Goal: Task Accomplishment & Management: Manage account settings

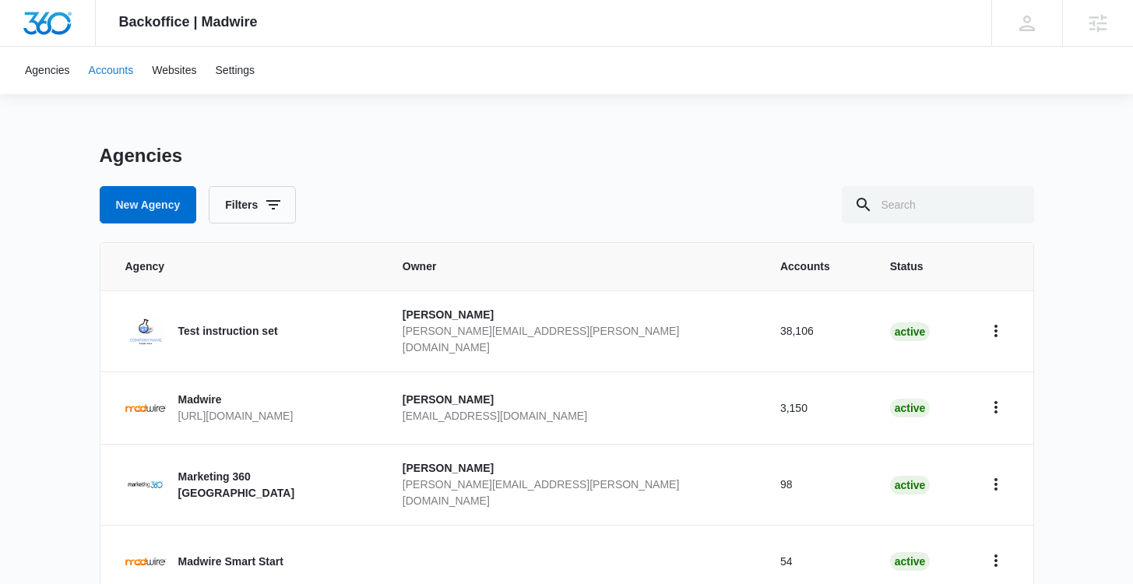
click at [118, 77] on link "Accounts" at bounding box center [111, 71] width 64 height 48
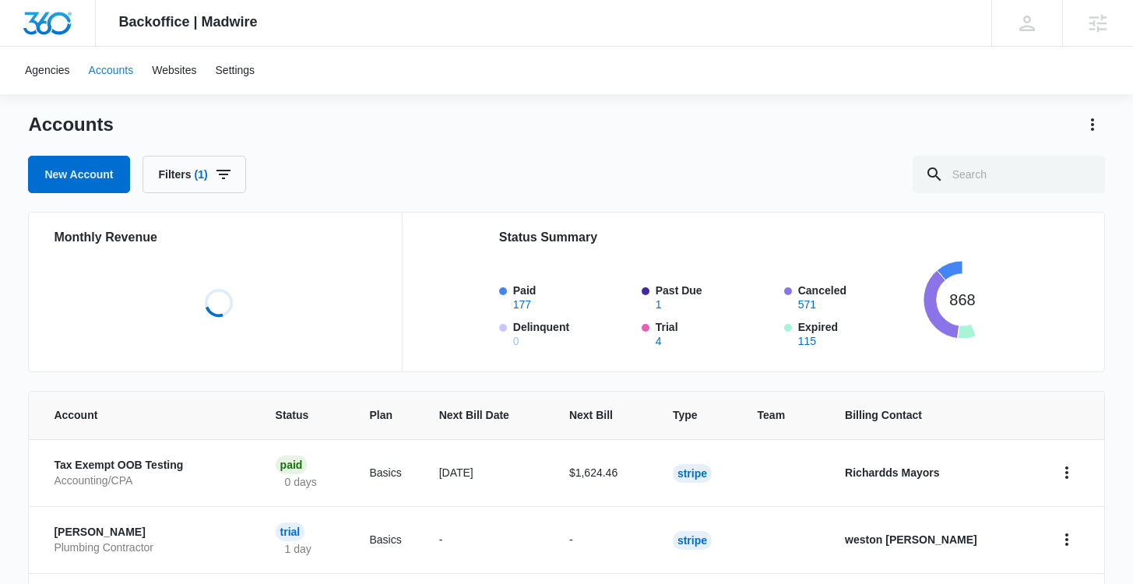
scroll to position [240, 0]
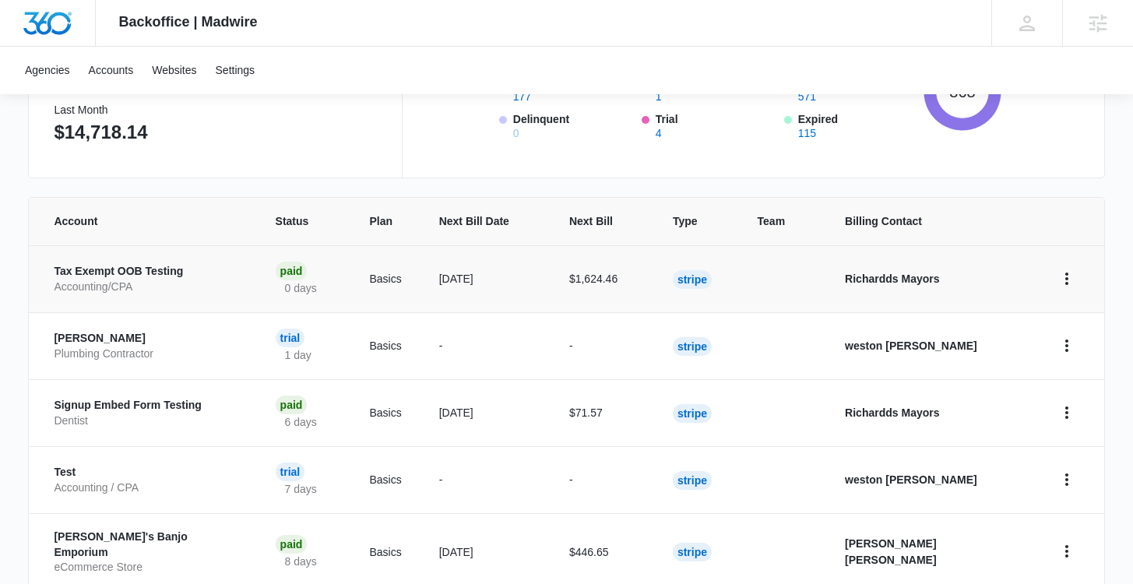
click at [115, 267] on p "Tax Exempt OOB Testing" at bounding box center [146, 272] width 184 height 16
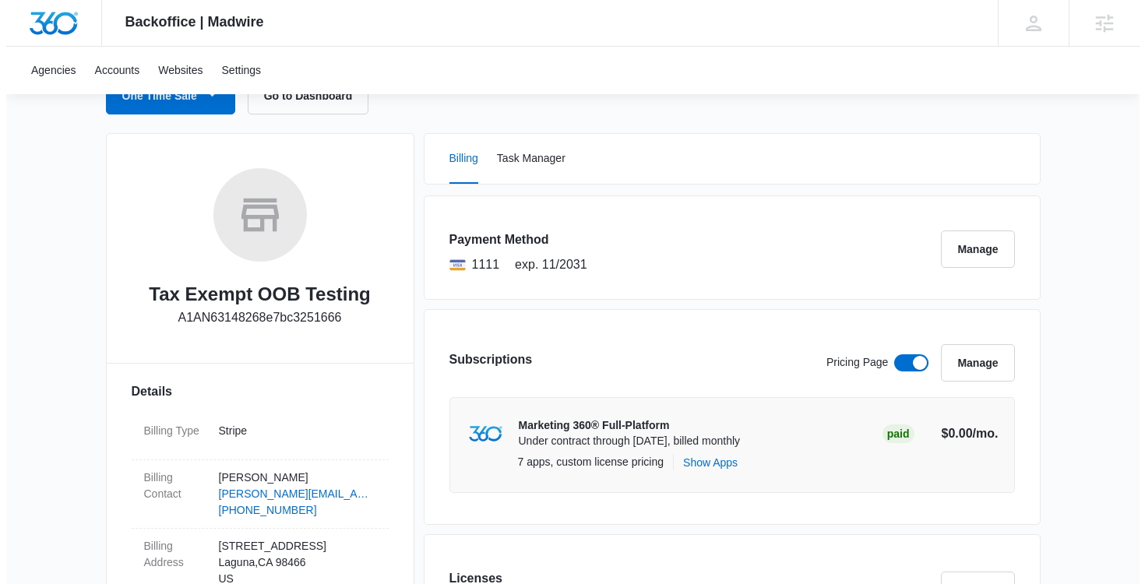
scroll to position [204, 0]
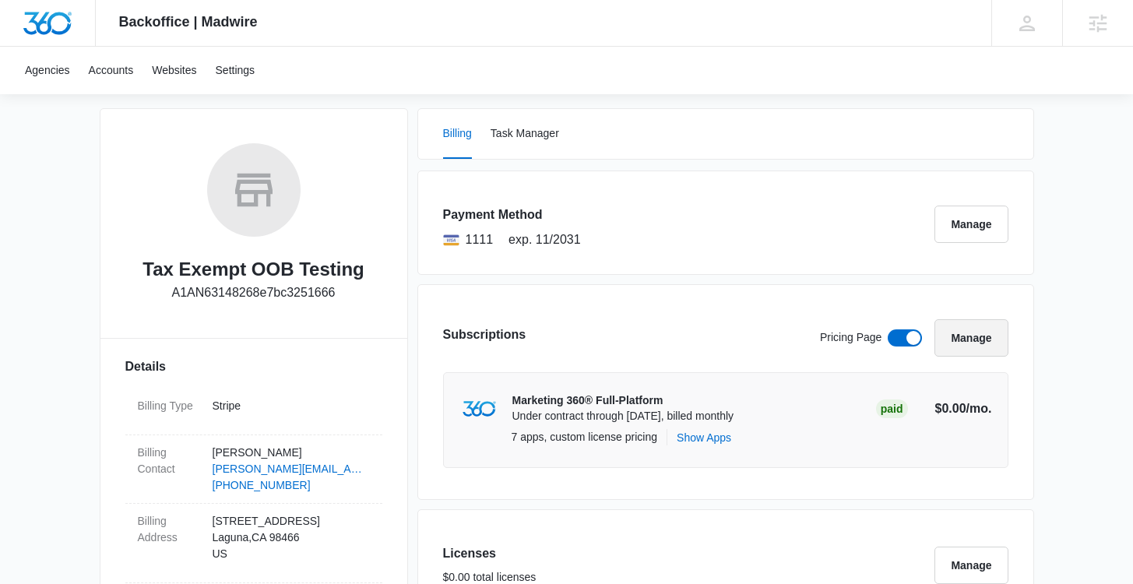
click at [967, 349] on button "Manage" at bounding box center [971, 337] width 73 height 37
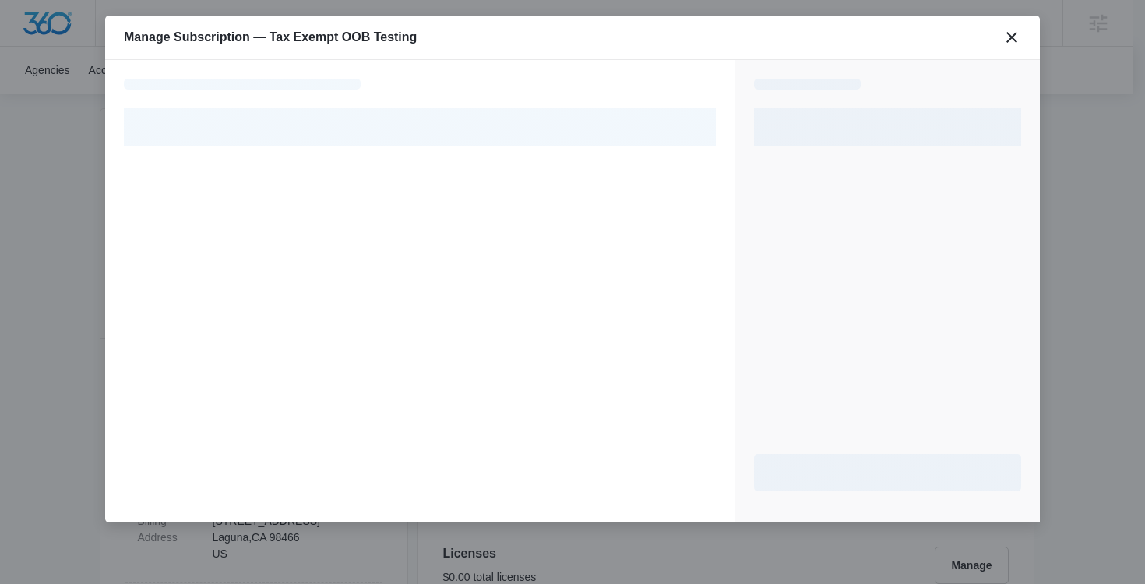
select select "pm_1RREmVA4n8RTgNjUKzio8Pm3"
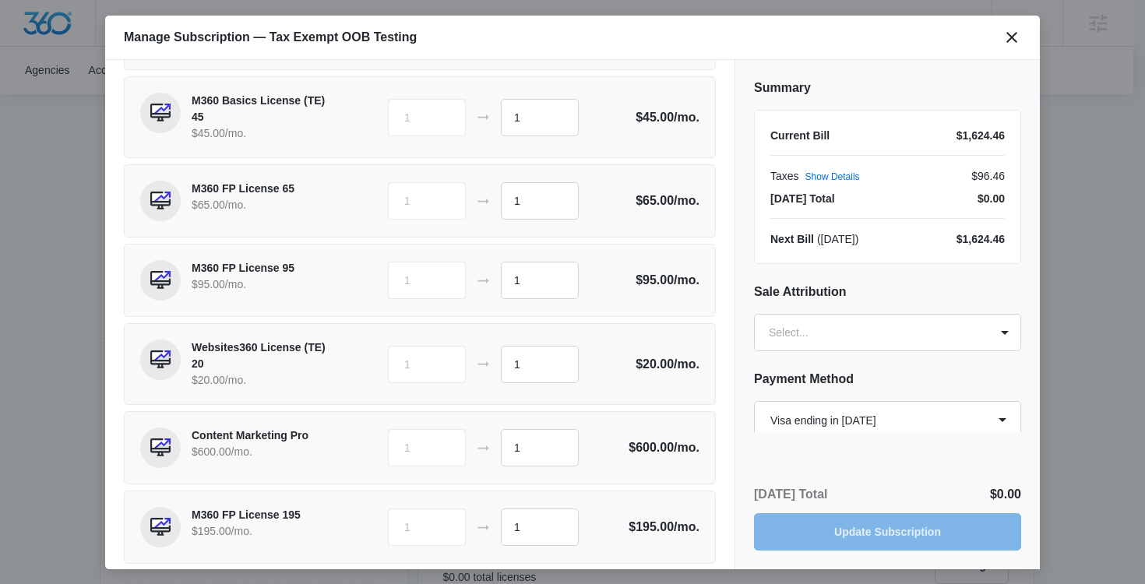
scroll to position [541, 0]
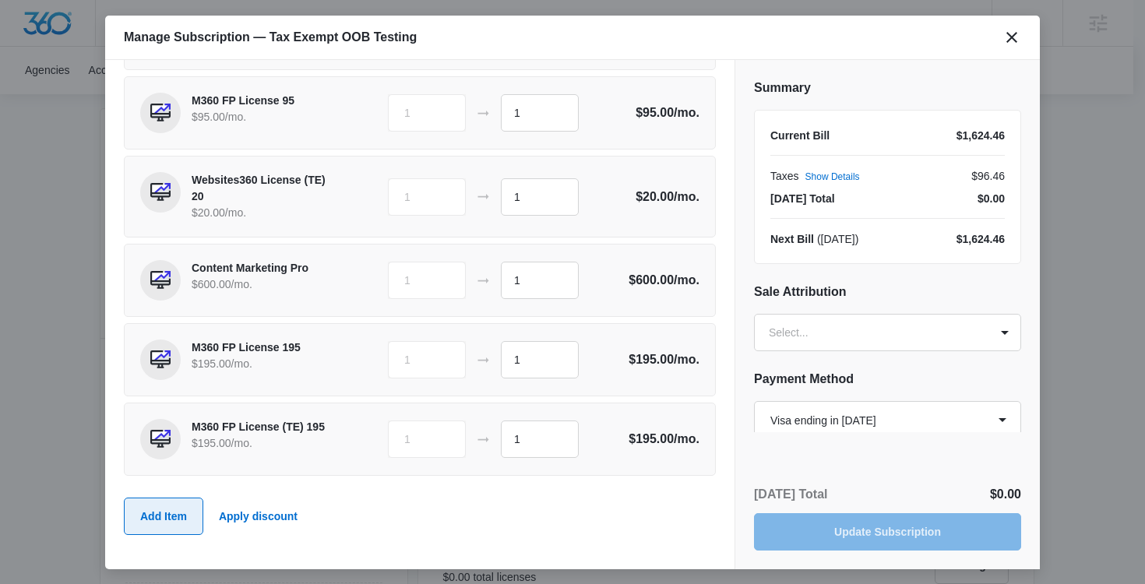
click at [171, 516] on button "Add Item" at bounding box center [163, 516] width 79 height 37
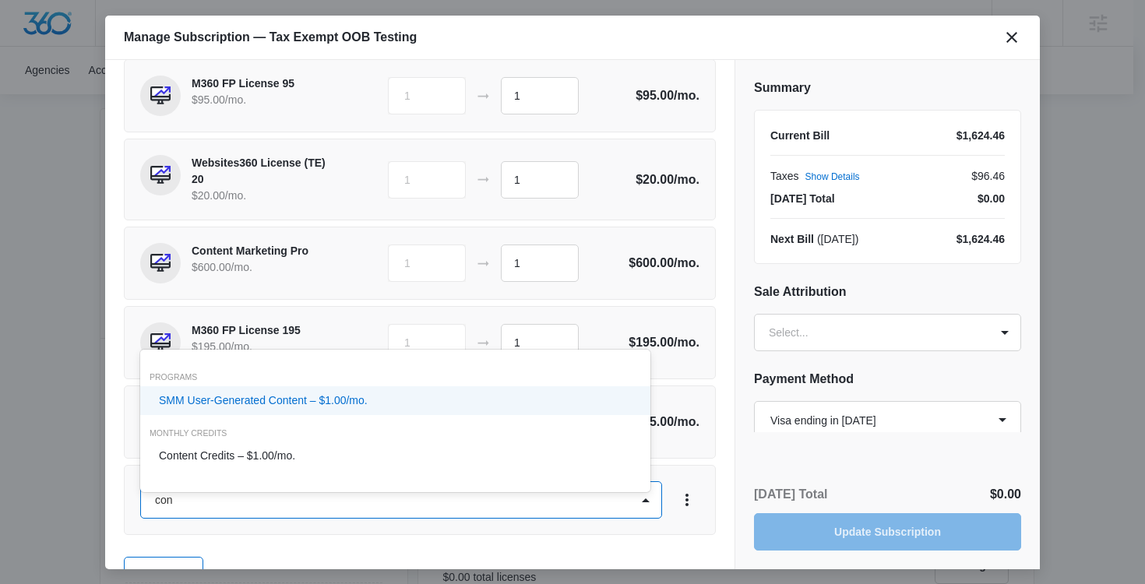
type input "cont"
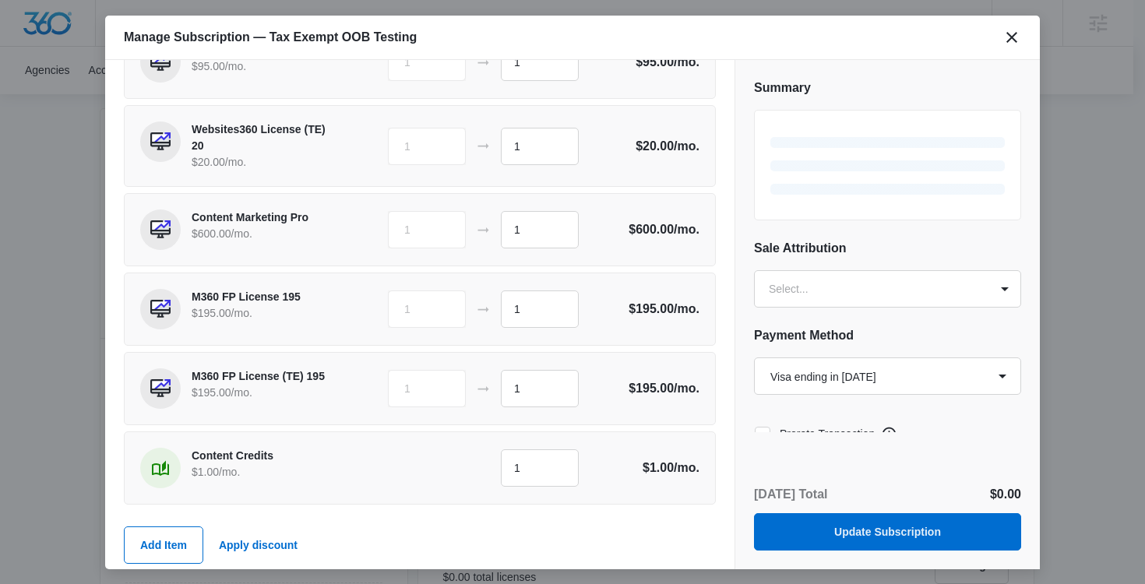
scroll to position [621, 0]
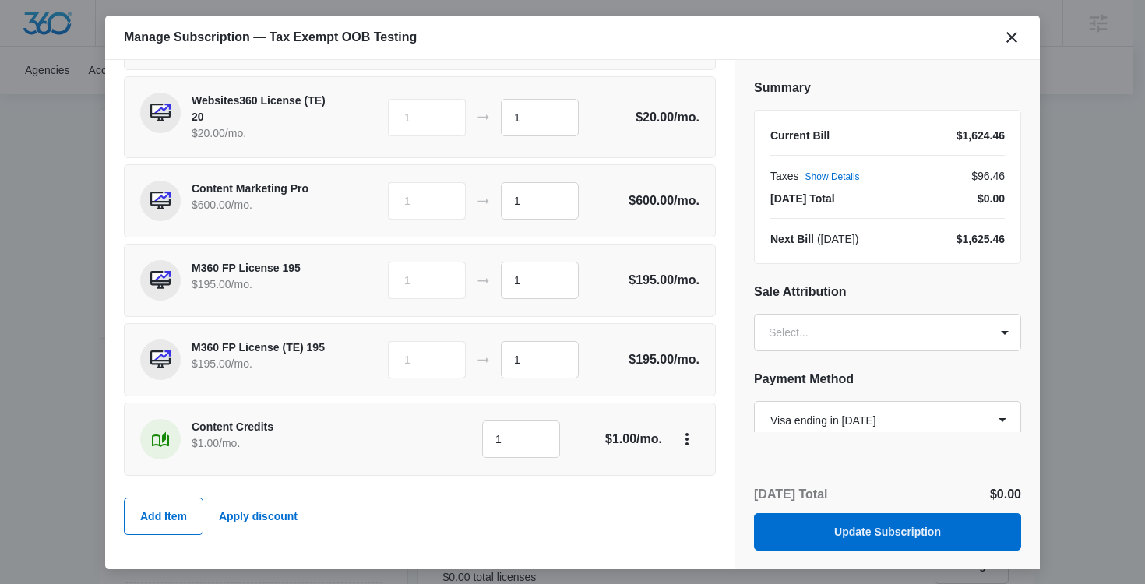
click at [804, 443] on div "Summary Current Bill $1,624.46 Taxes Show Details $96.46 Today’s Total $0.00 Ne…" at bounding box center [887, 314] width 305 height 509
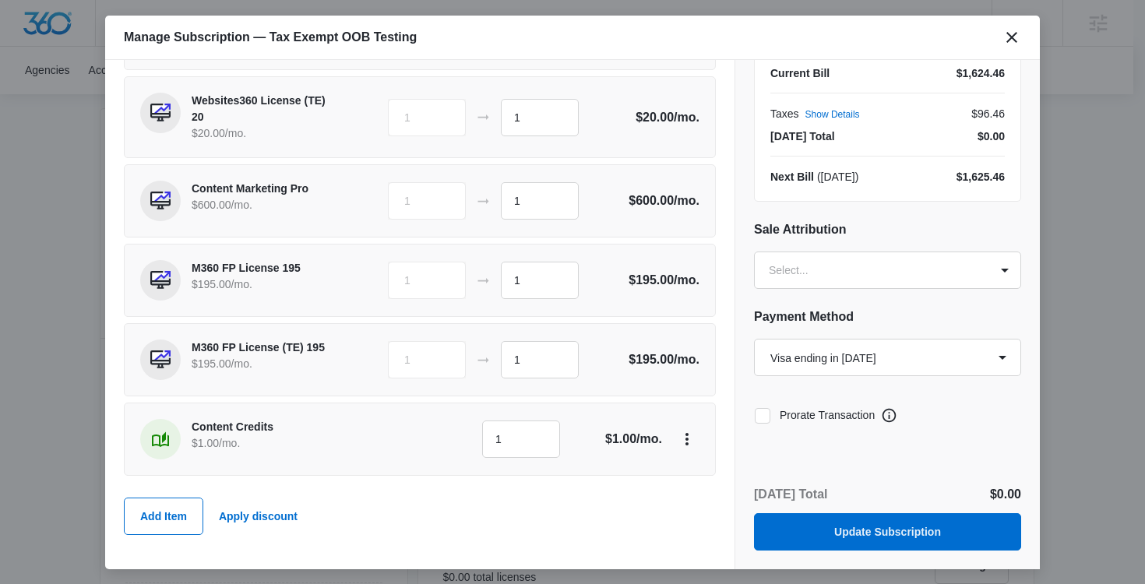
scroll to position [63, 0]
click at [879, 531] on button "Update Subscription" at bounding box center [887, 531] width 267 height 37
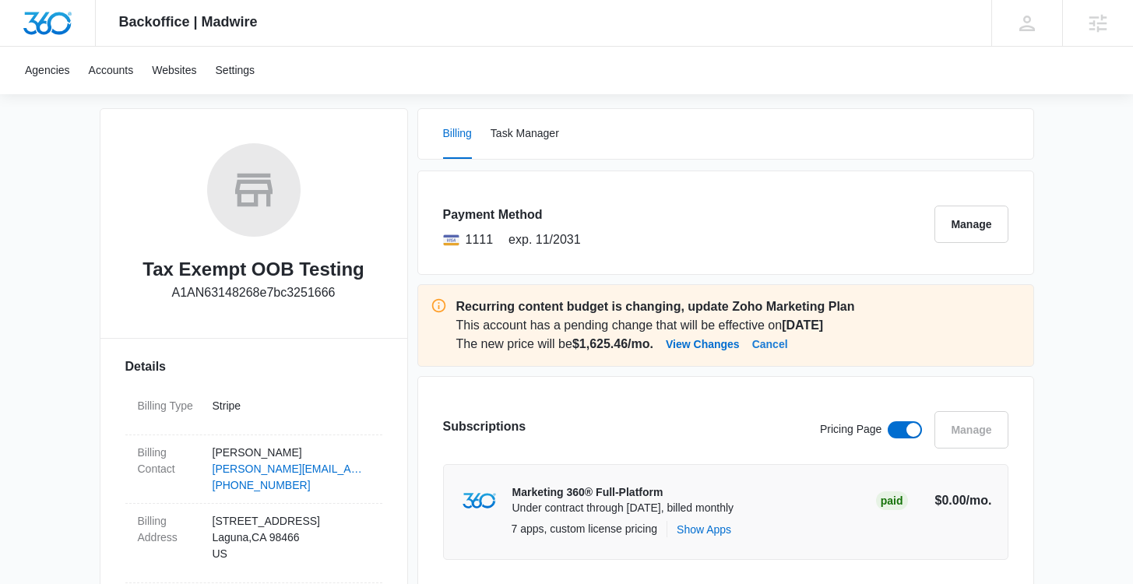
click at [788, 345] on button "Cancel" at bounding box center [770, 344] width 36 height 19
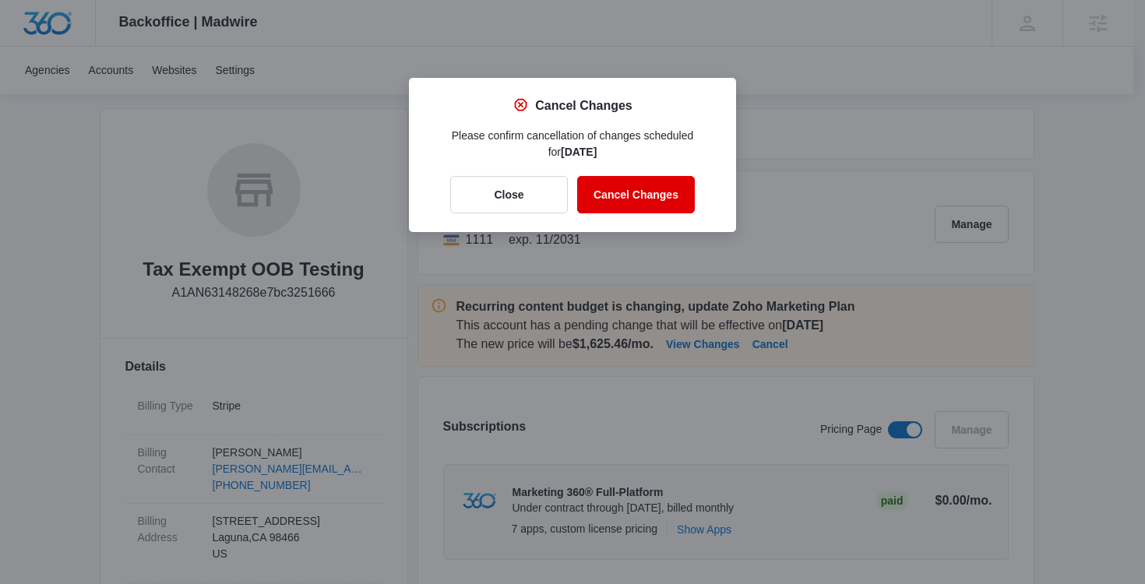
click at [682, 189] on button "Cancel Changes" at bounding box center [636, 194] width 118 height 37
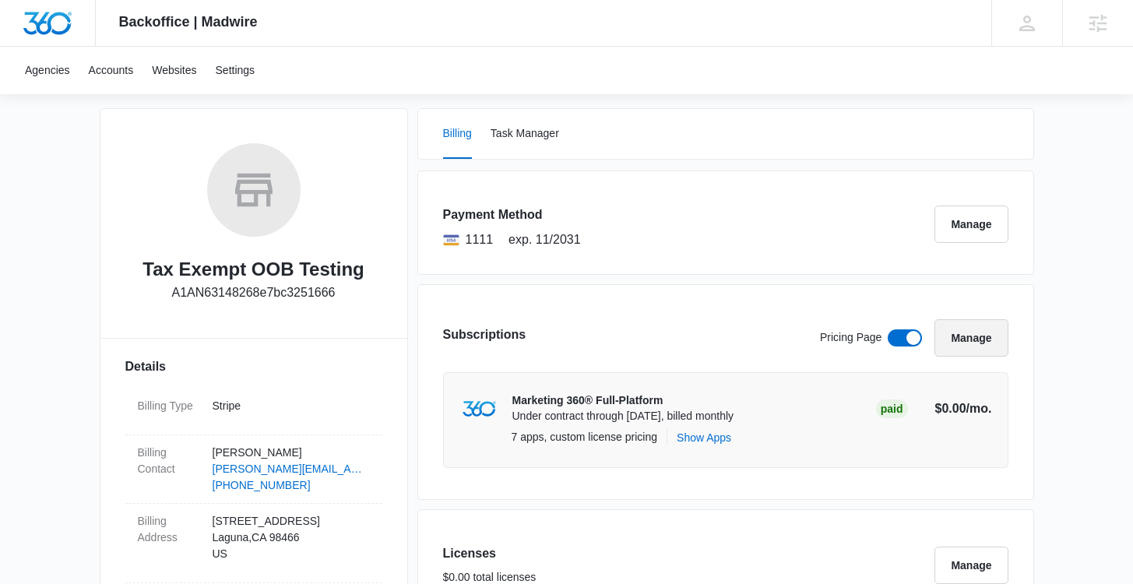
click at [943, 352] on button "Manage" at bounding box center [971, 337] width 73 height 37
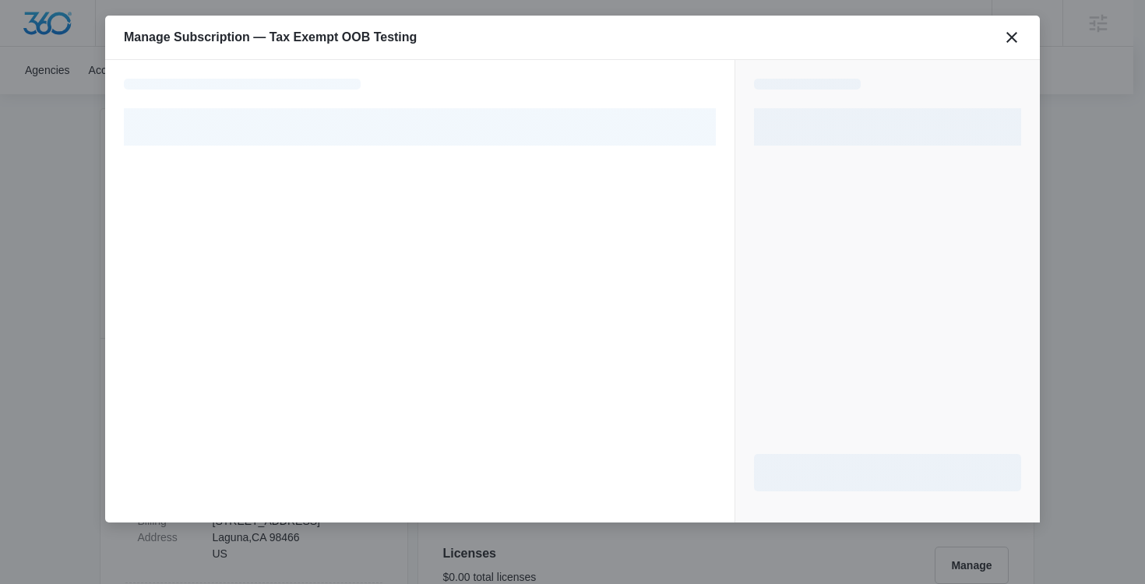
select select "pm_1RREmVA4n8RTgNjUKzio8Pm3"
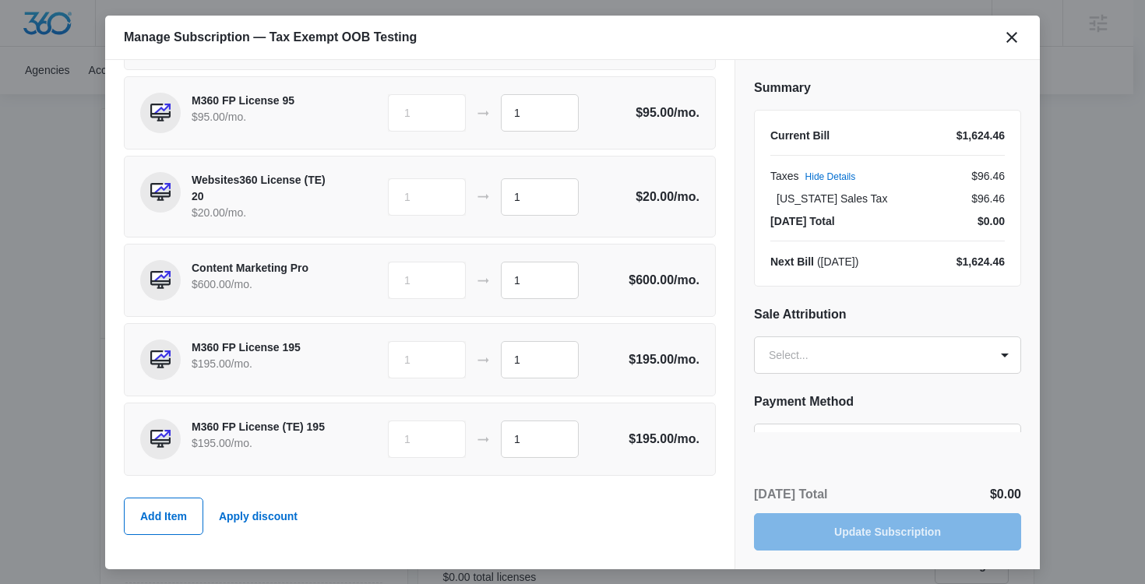
scroll to position [541, 0]
click at [179, 512] on button "Add Item" at bounding box center [163, 516] width 79 height 37
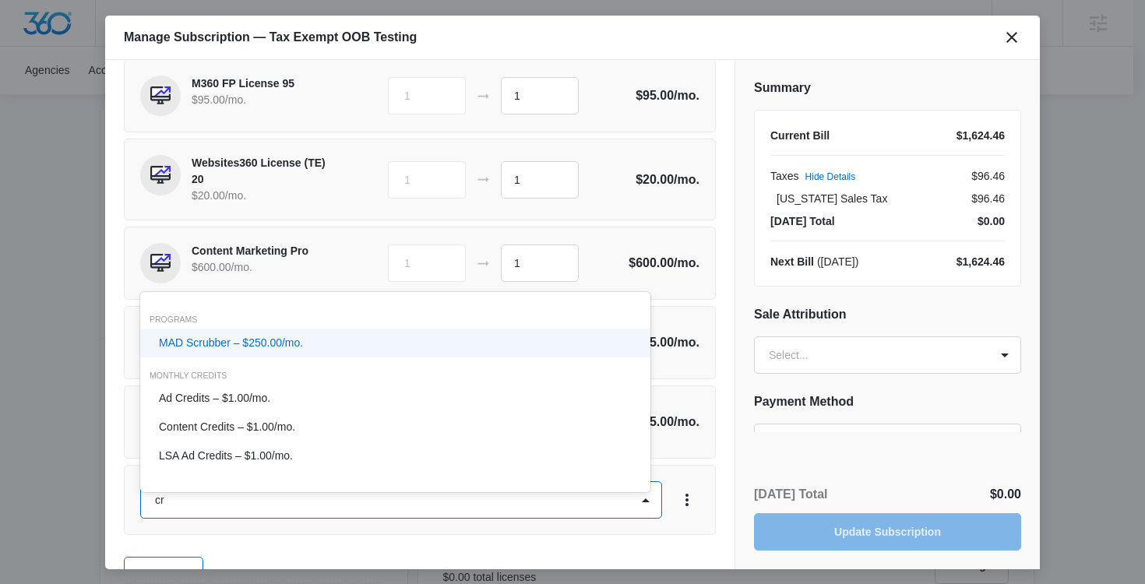
type input "cre"
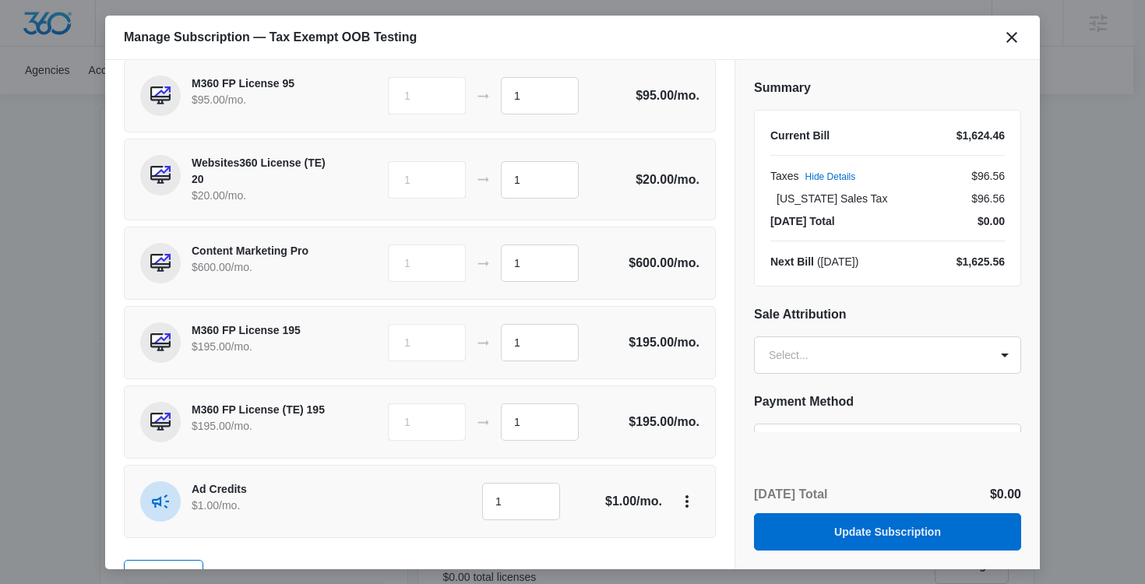
scroll to position [86, 0]
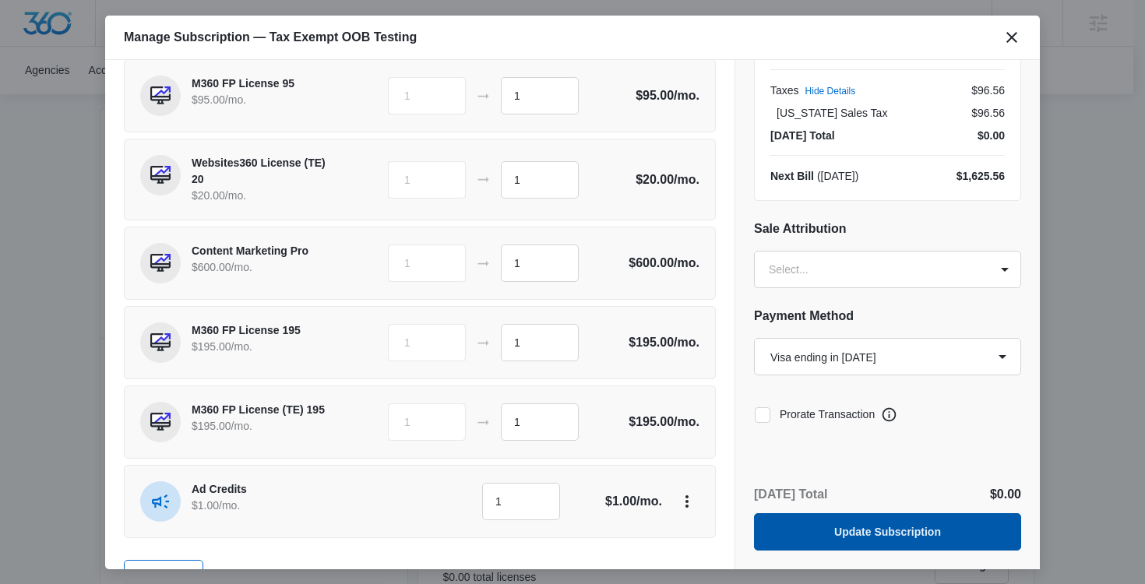
click at [837, 520] on button "Update Subscription" at bounding box center [887, 531] width 267 height 37
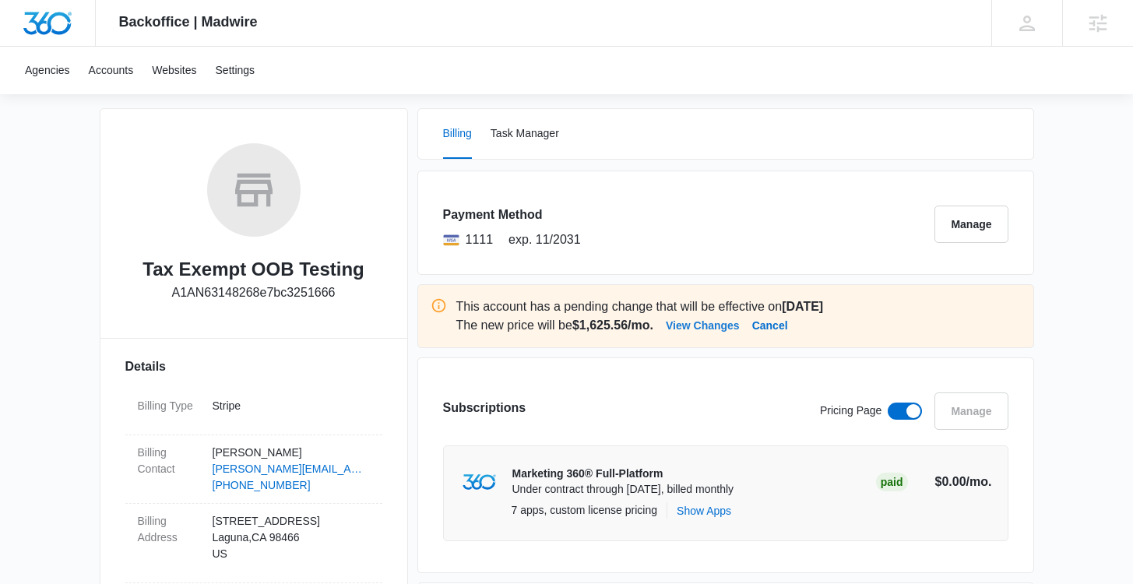
click at [740, 327] on button "View Changes" at bounding box center [703, 325] width 74 height 19
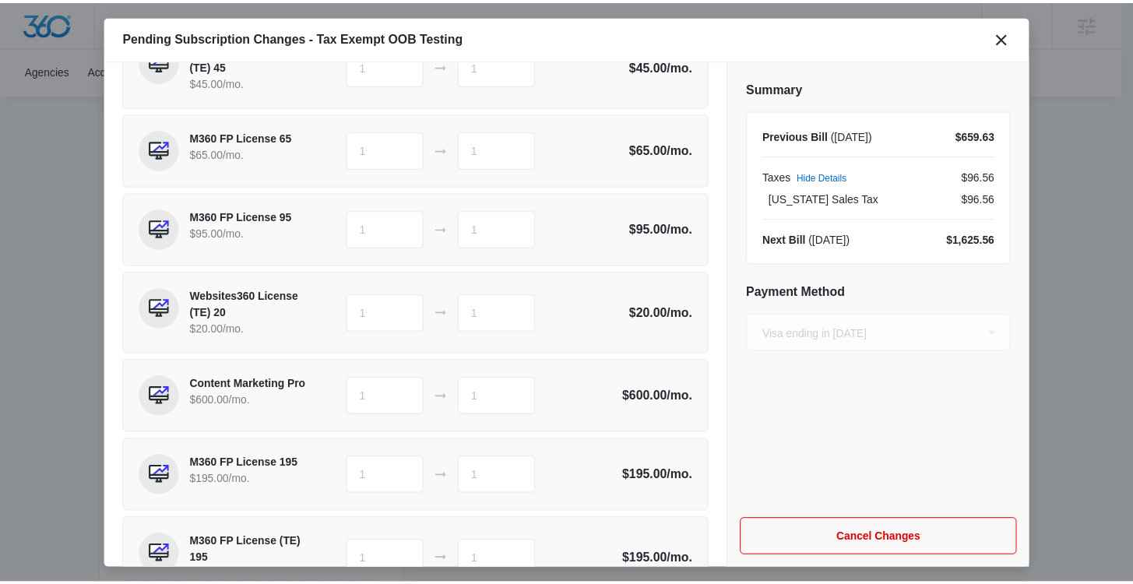
scroll to position [390, 0]
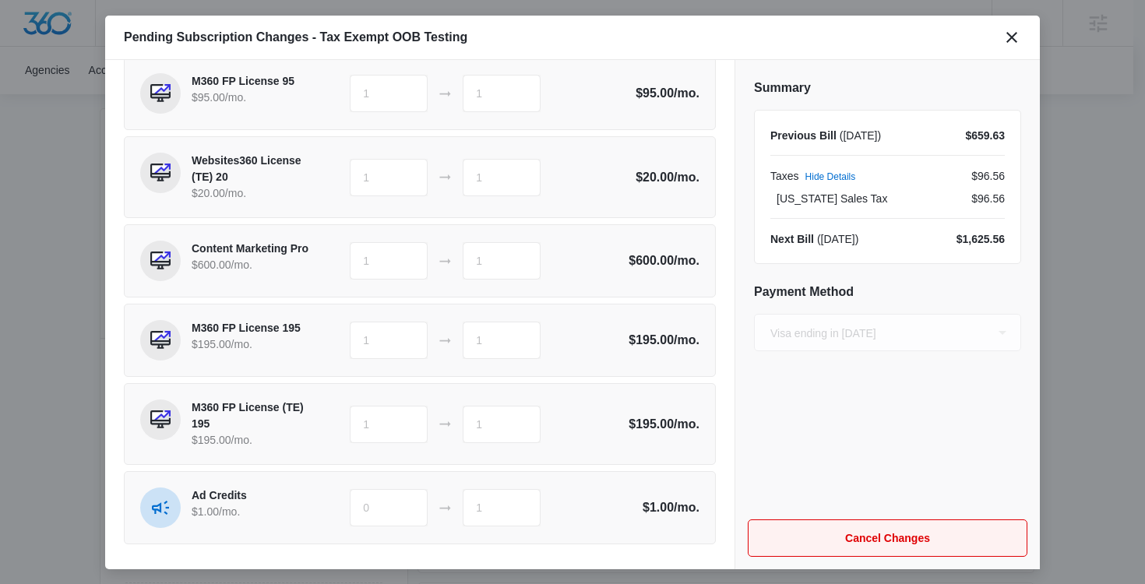
click at [866, 538] on button "Cancel Changes" at bounding box center [888, 538] width 280 height 37
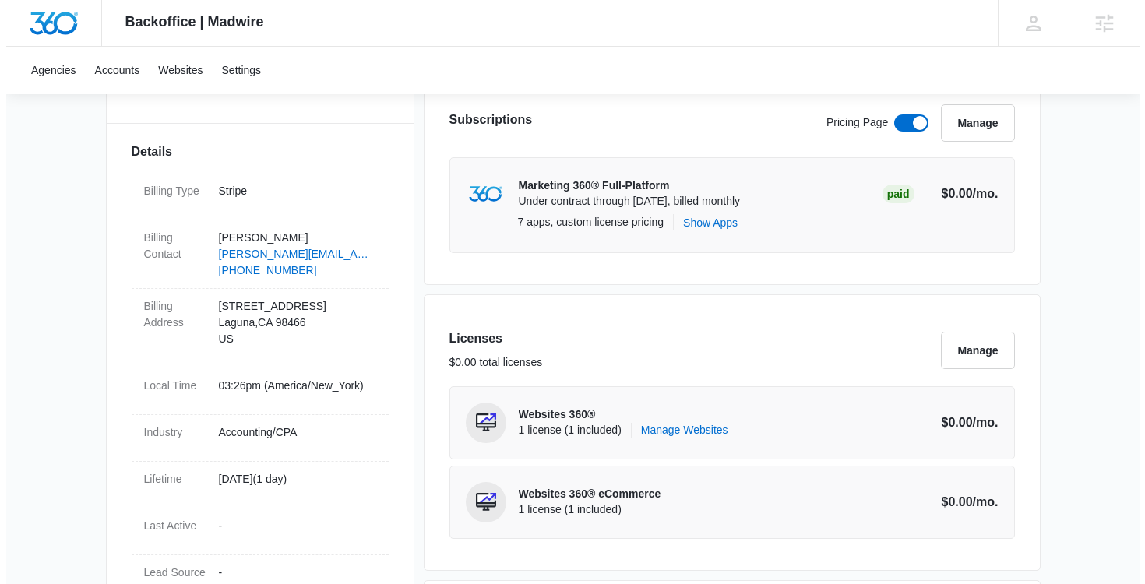
scroll to position [177, 0]
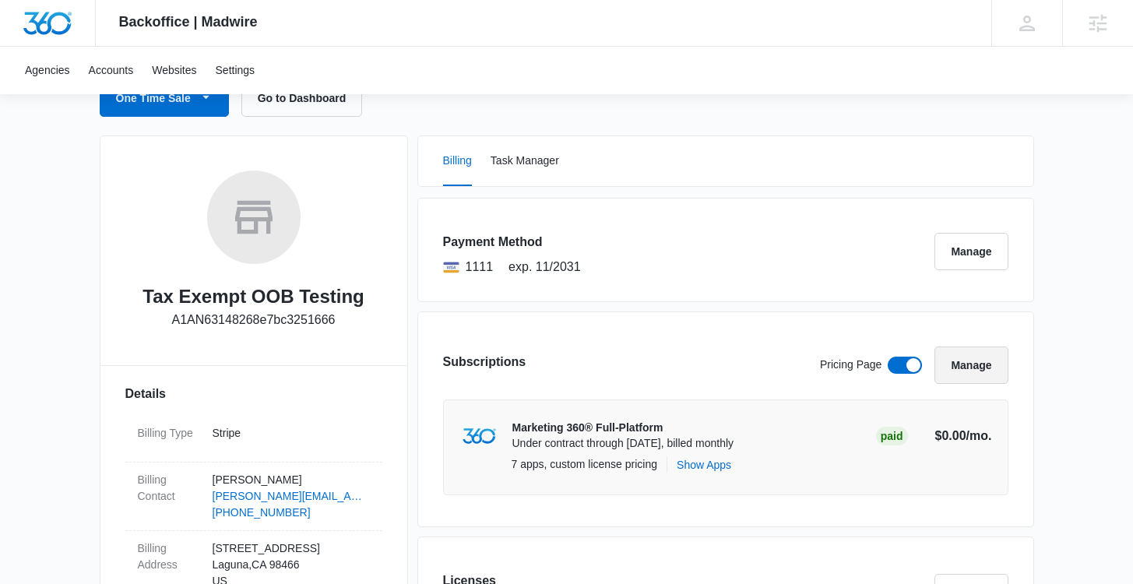
click at [955, 358] on button "Manage" at bounding box center [971, 365] width 73 height 37
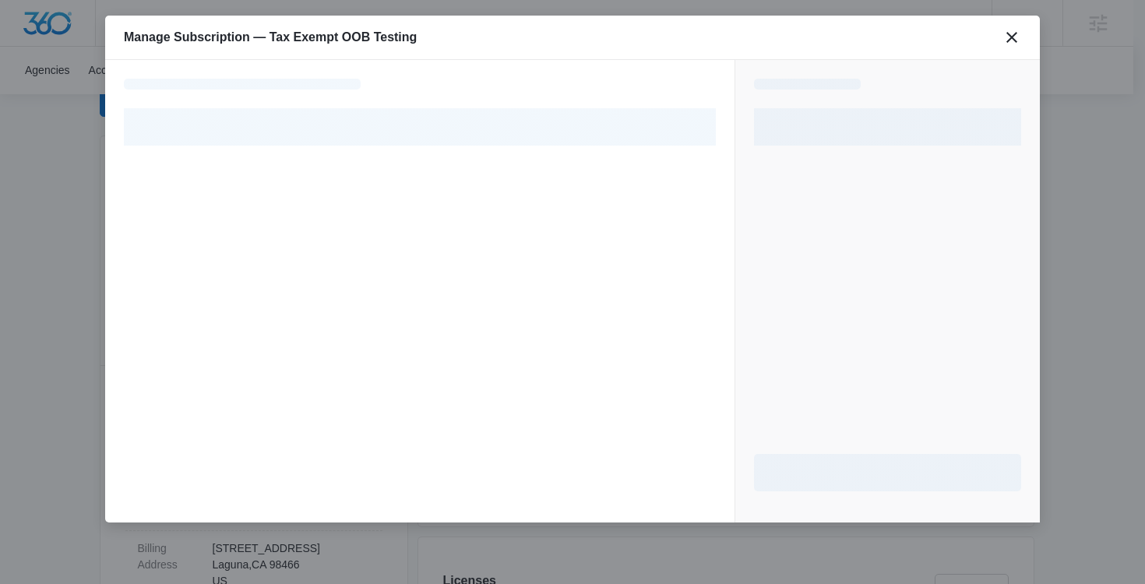
select select "pm_1RREmVA4n8RTgNjUKzio8Pm3"
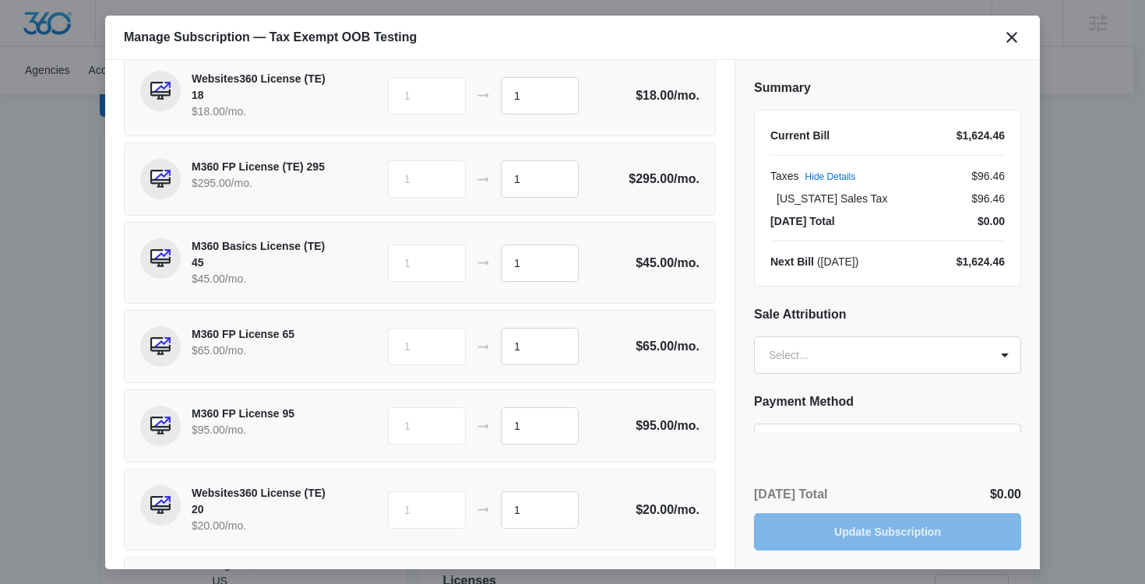
scroll to position [541, 0]
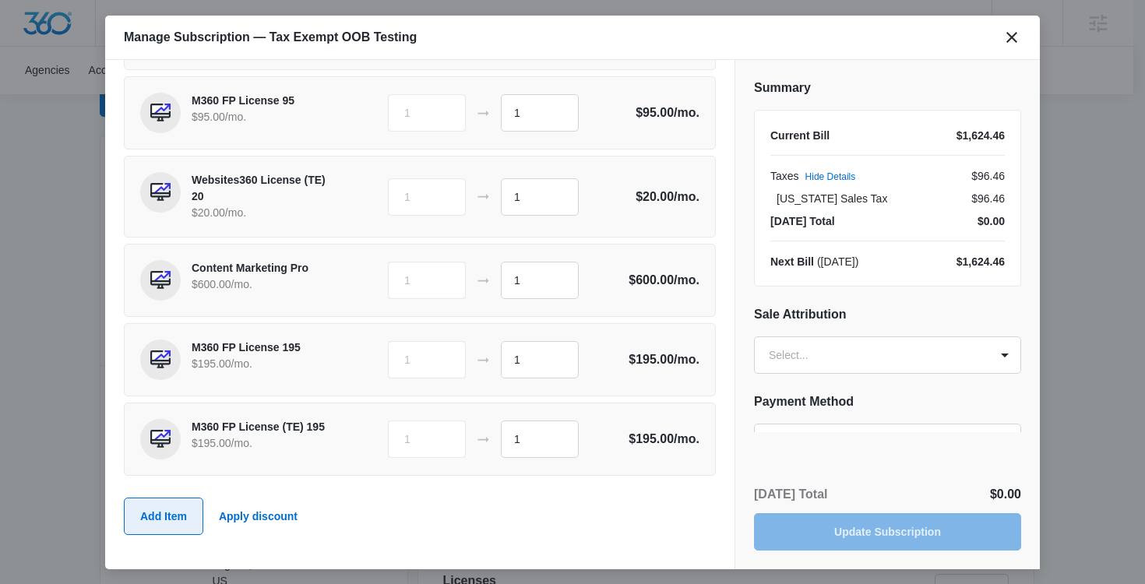
click at [178, 520] on button "Add Item" at bounding box center [163, 516] width 79 height 37
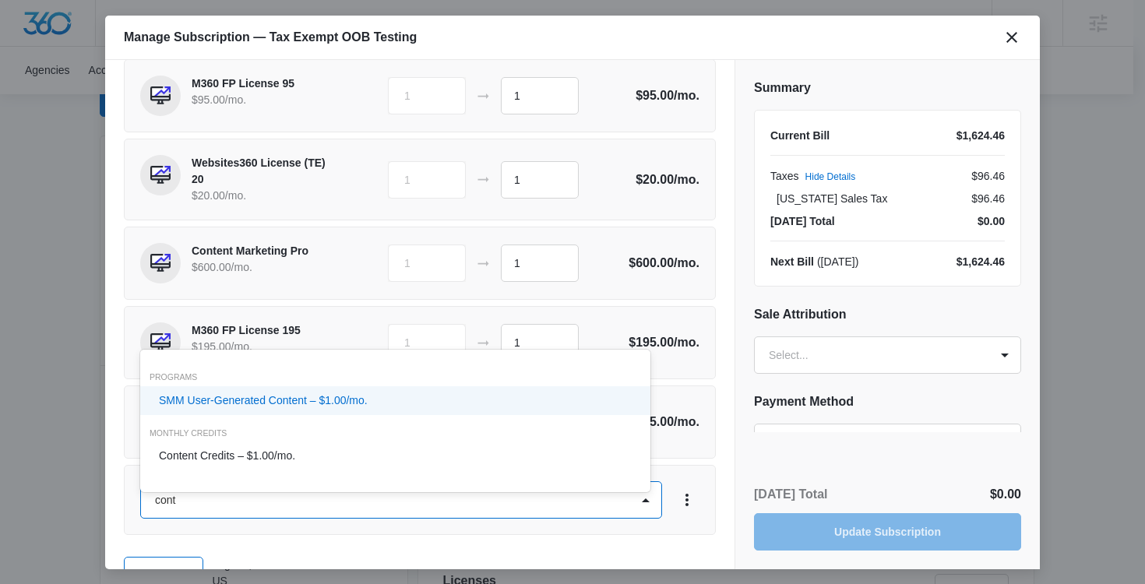
type input "conte"
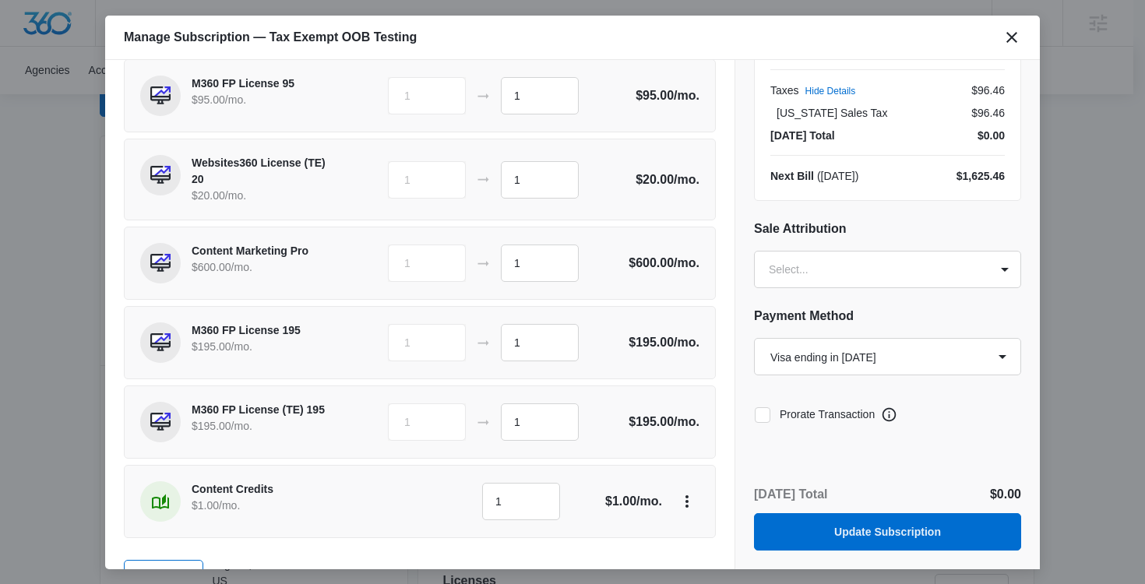
click at [765, 416] on icon at bounding box center [763, 415] width 14 height 14
click at [755, 415] on input "Prorate Transaction" at bounding box center [754, 414] width 1 height 1
checkbox input "true"
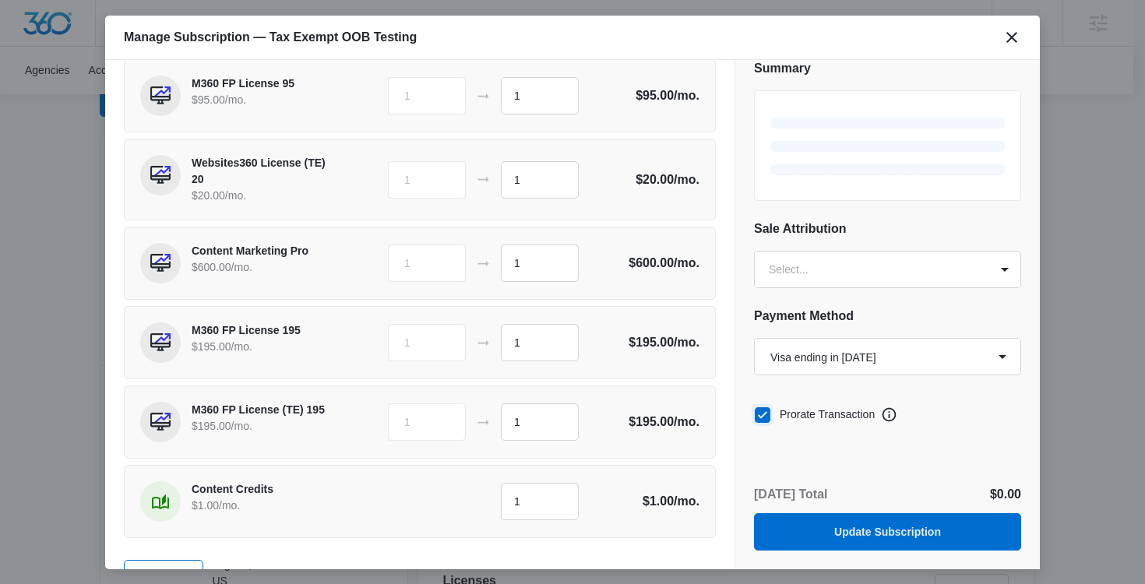
scroll to position [19, 0]
click at [883, 525] on button "Update Subscription" at bounding box center [887, 531] width 267 height 37
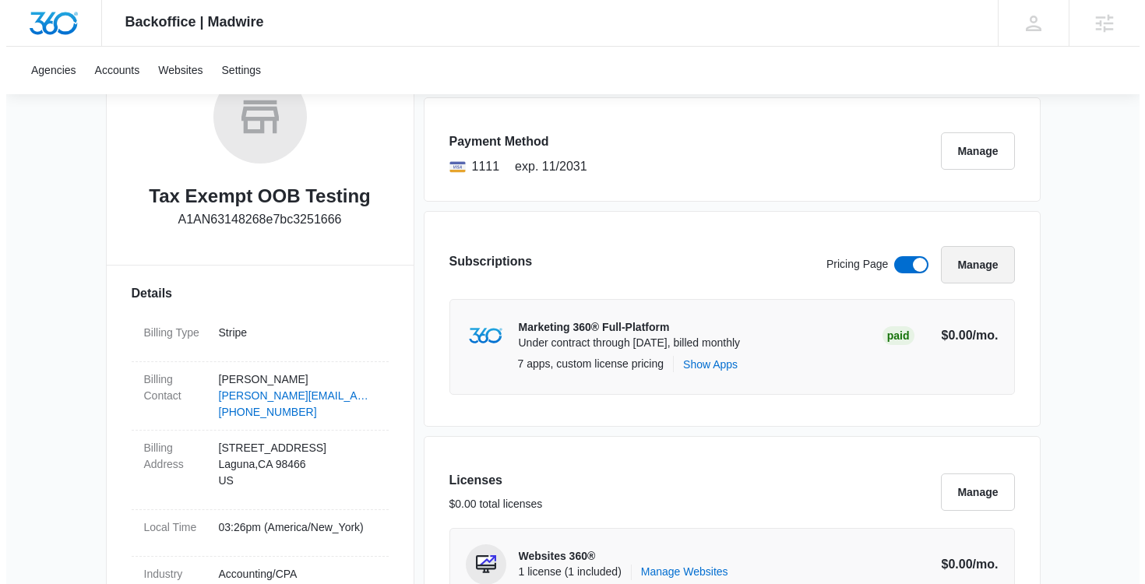
scroll to position [300, 0]
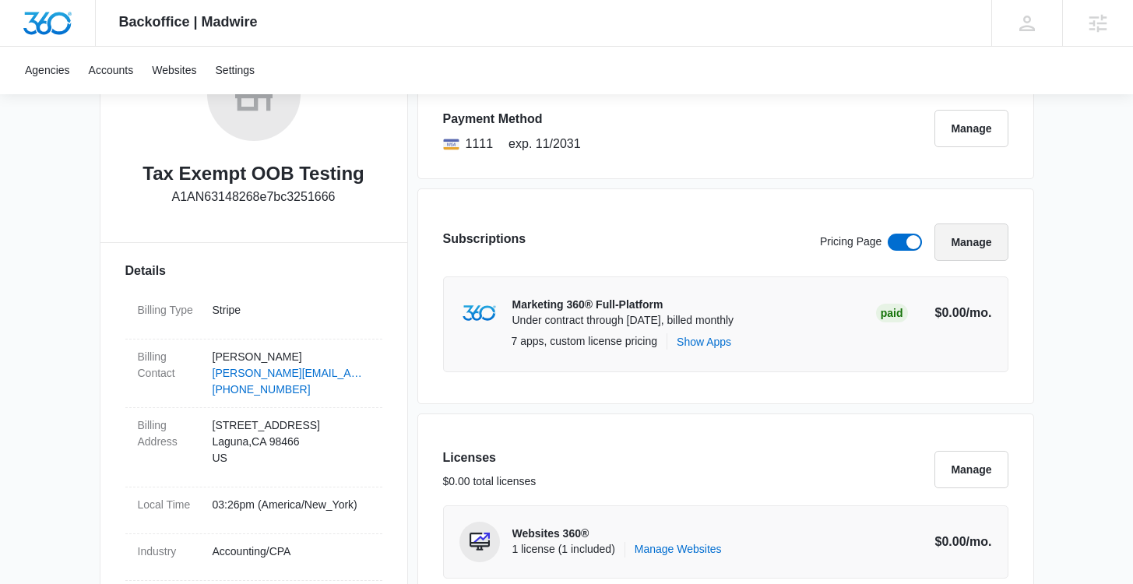
click at [981, 241] on button "Manage" at bounding box center [971, 242] width 73 height 37
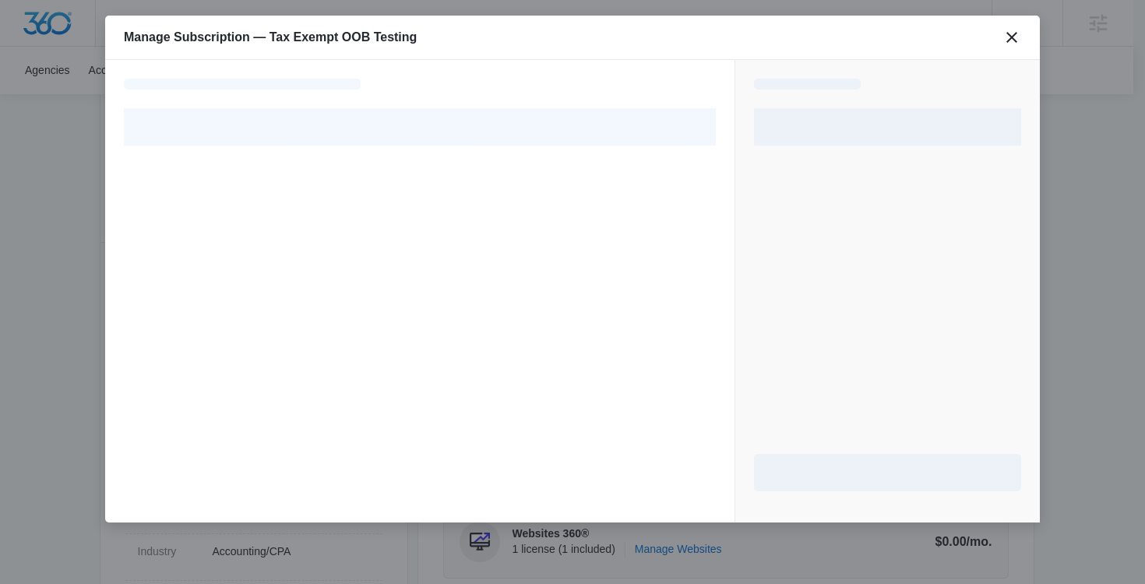
select select "pm_1RREmVA4n8RTgNjUKzio8Pm3"
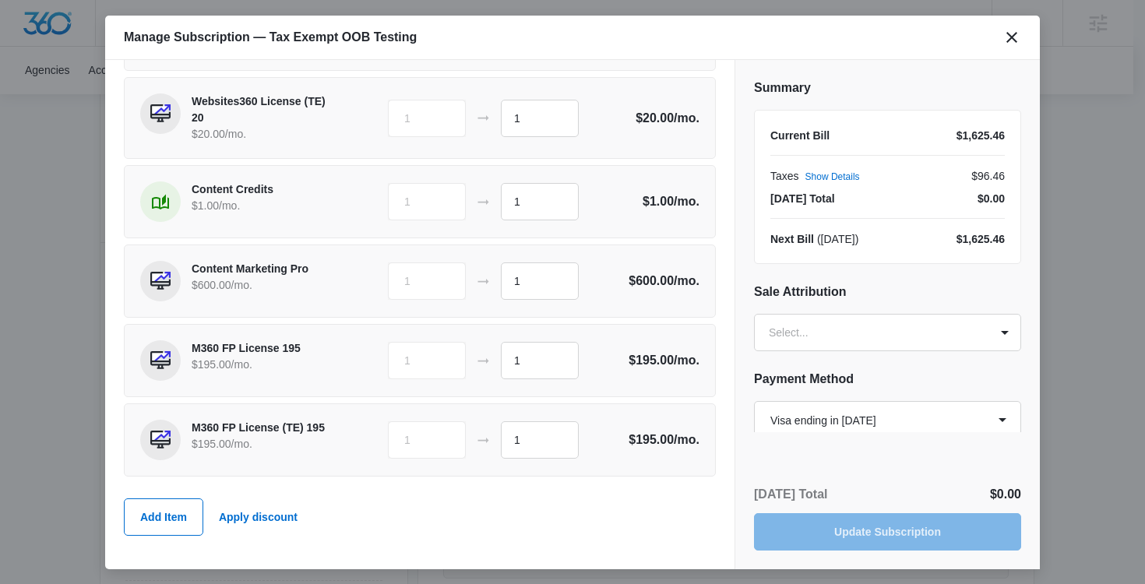
scroll to position [602, 0]
click at [535, 215] on input "1" at bounding box center [540, 202] width 78 height 37
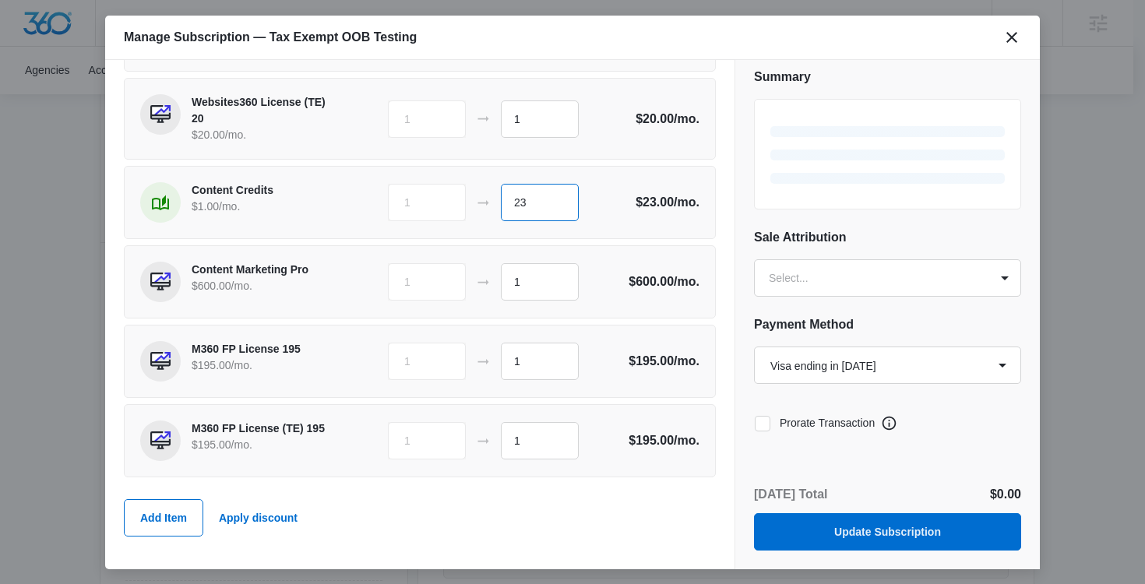
scroll to position [19, 0]
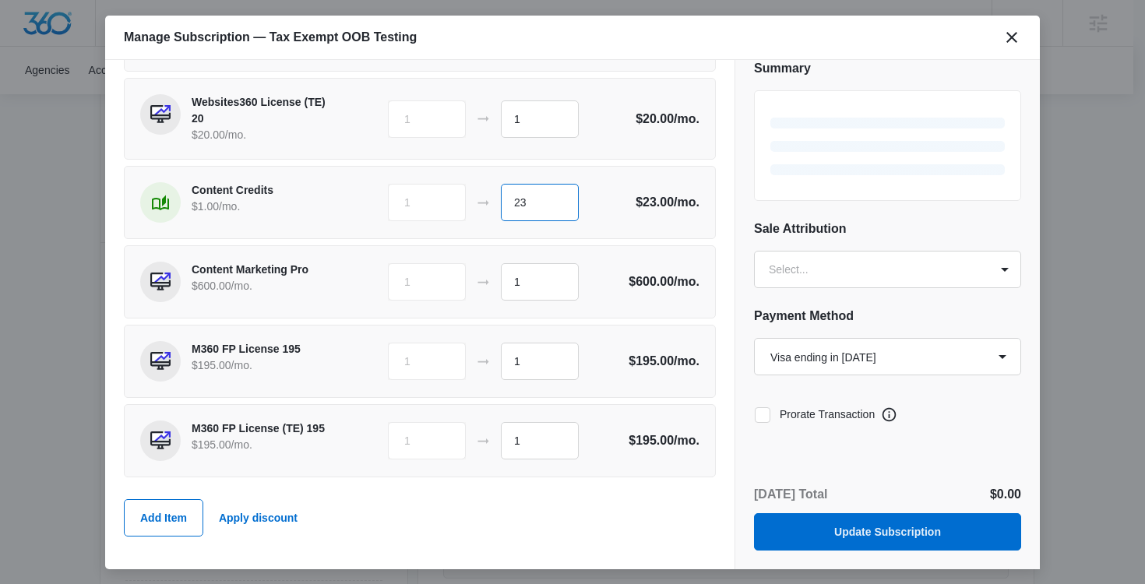
type input "23"
click at [759, 375] on select "Select a payment method Visa ending in 1111 Visa ending in 1111 Visa ending in …" at bounding box center [887, 356] width 267 height 37
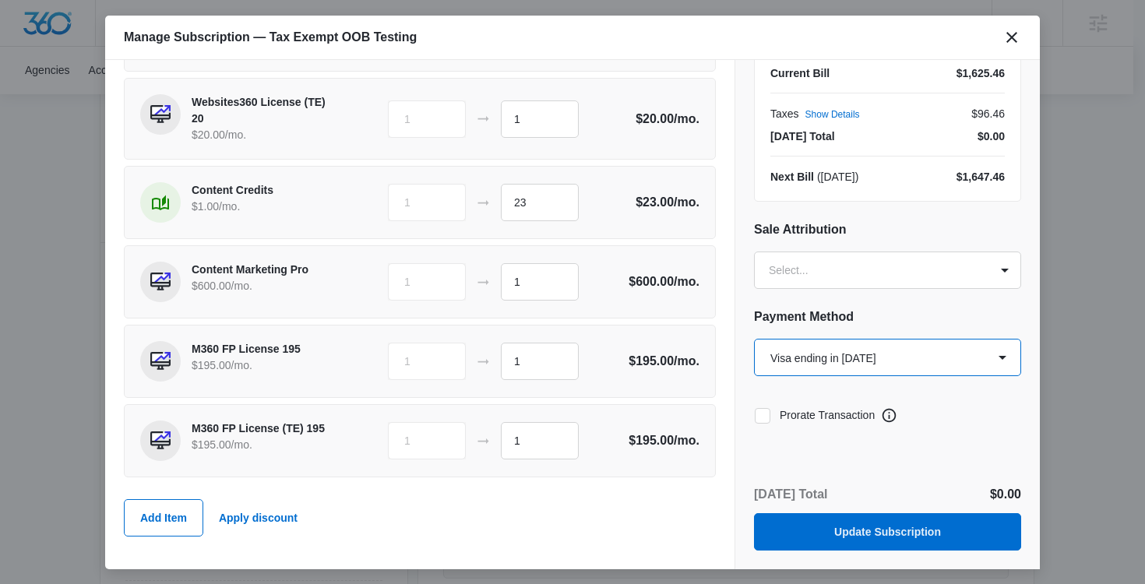
scroll to position [63, 0]
click at [764, 423] on div "Prorate Transaction" at bounding box center [814, 414] width 121 height 35
click at [765, 415] on icon at bounding box center [763, 415] width 14 height 14
click at [755, 415] on input "Prorate Transaction" at bounding box center [754, 414] width 1 height 1
checkbox input "true"
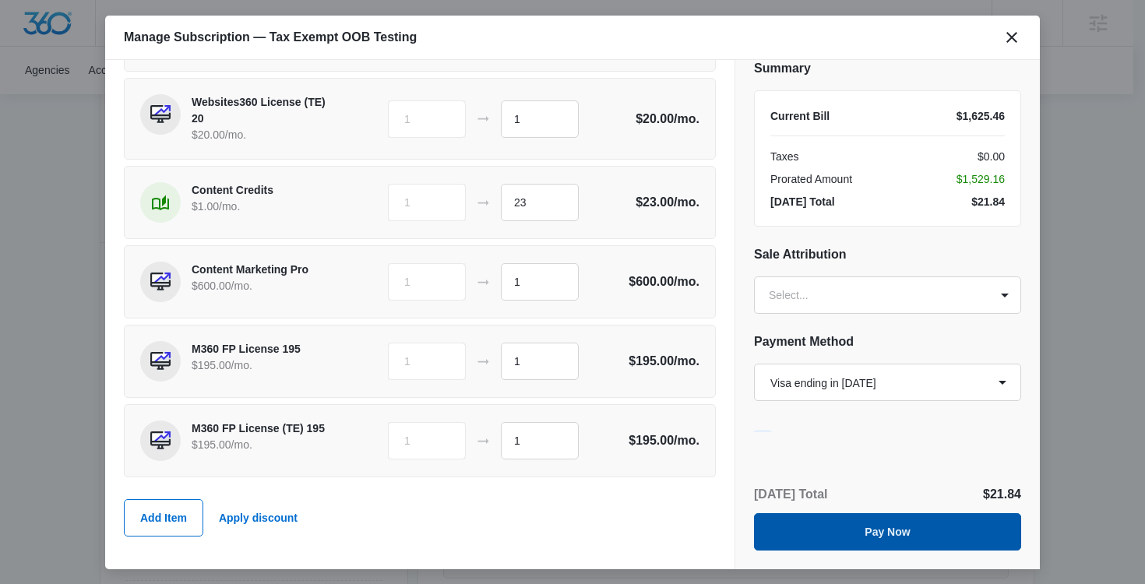
scroll to position [45, 0]
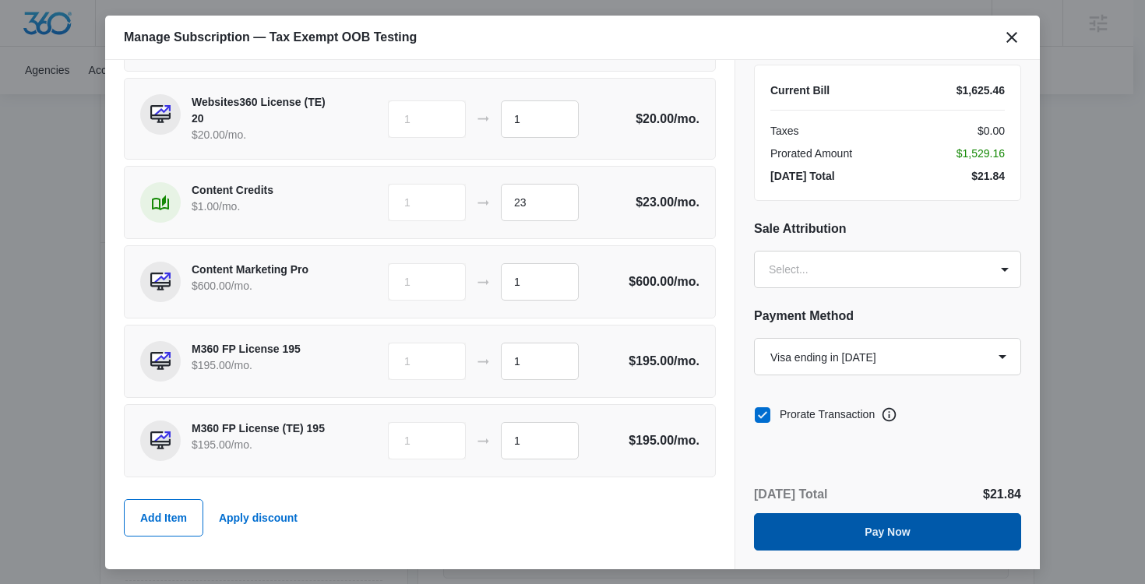
click at [851, 526] on button "Pay Now" at bounding box center [887, 531] width 267 height 37
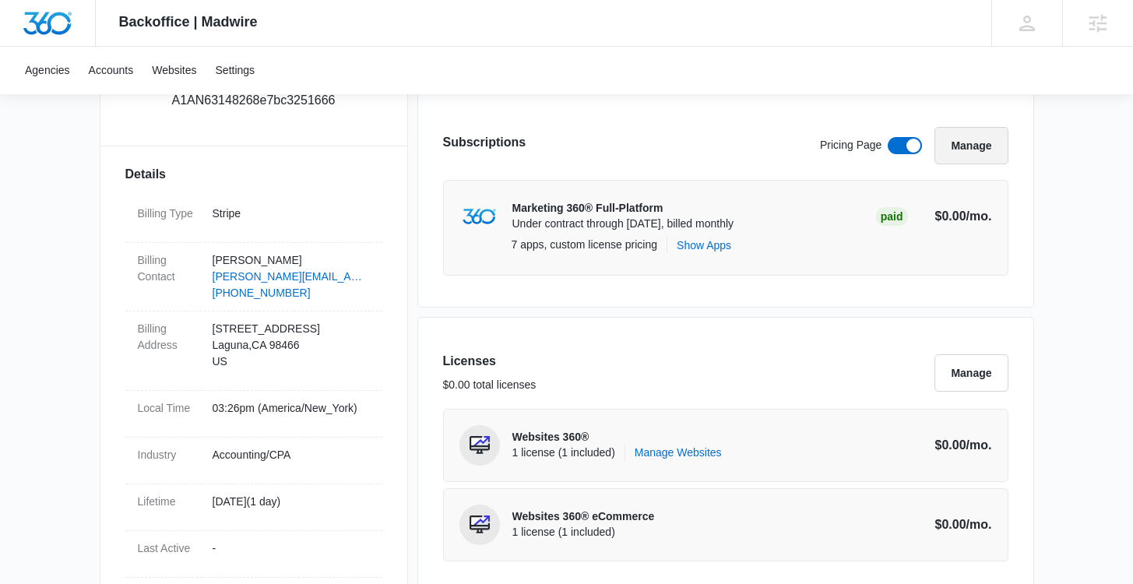
scroll to position [717, 0]
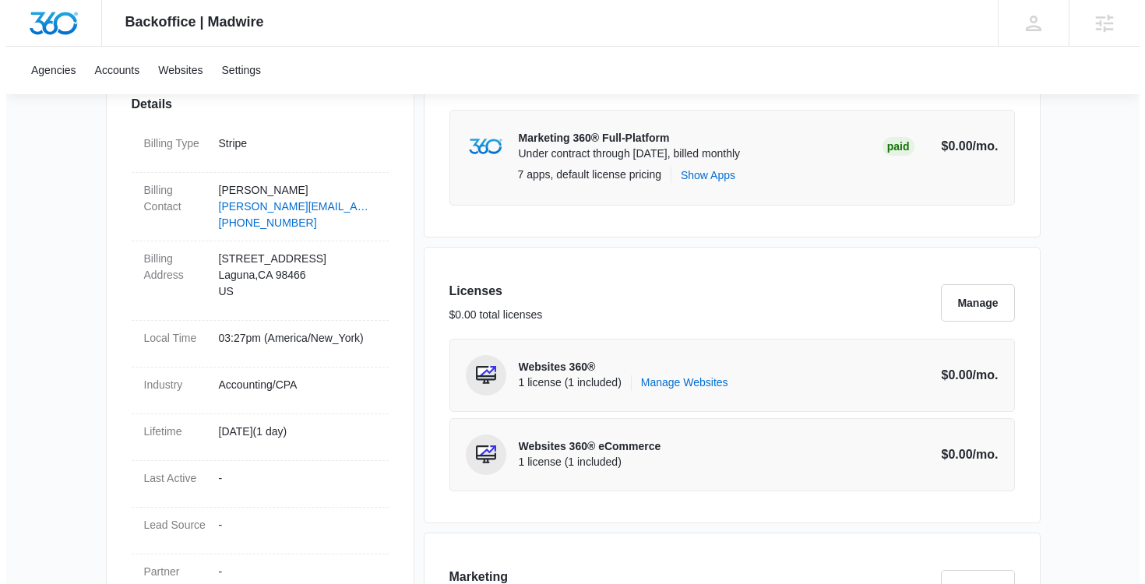
scroll to position [401, 0]
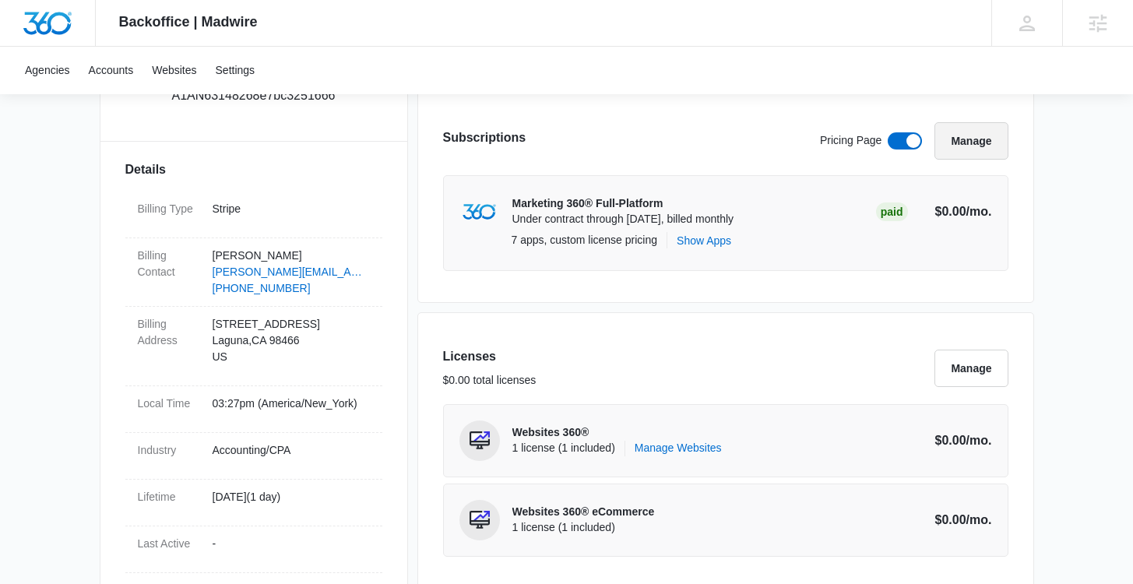
click at [975, 159] on button "Manage" at bounding box center [971, 140] width 73 height 37
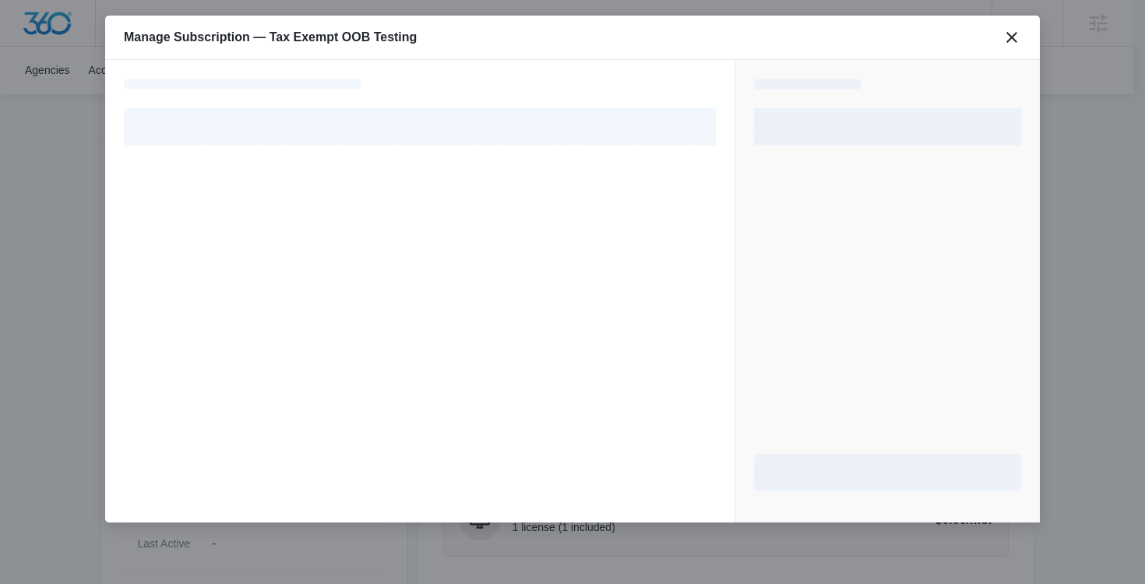
select select "pm_1RREmVA4n8RTgNjUKzio8Pm3"
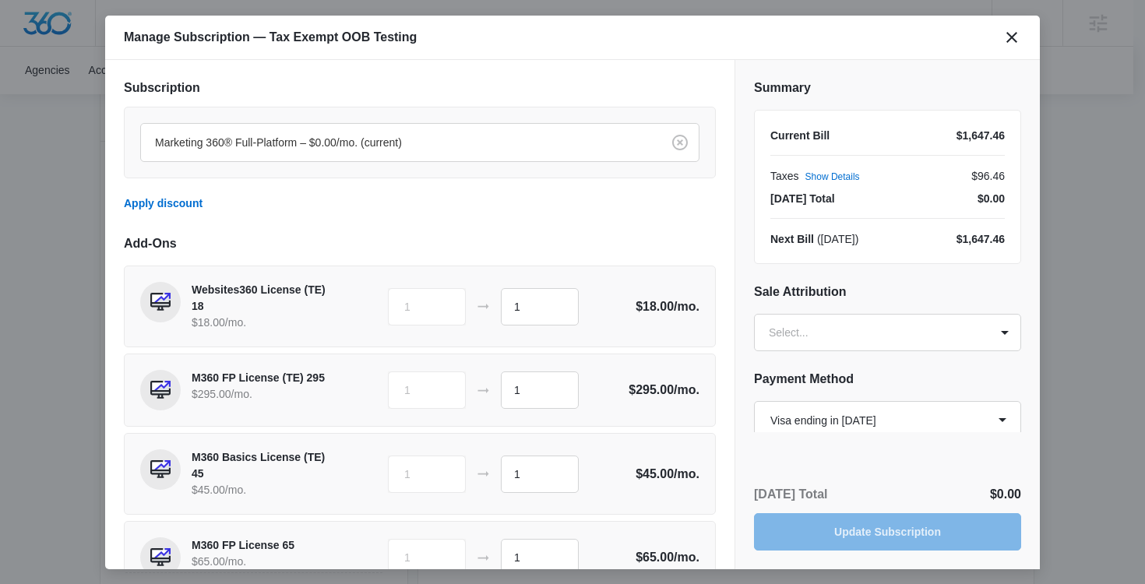
scroll to position [621, 0]
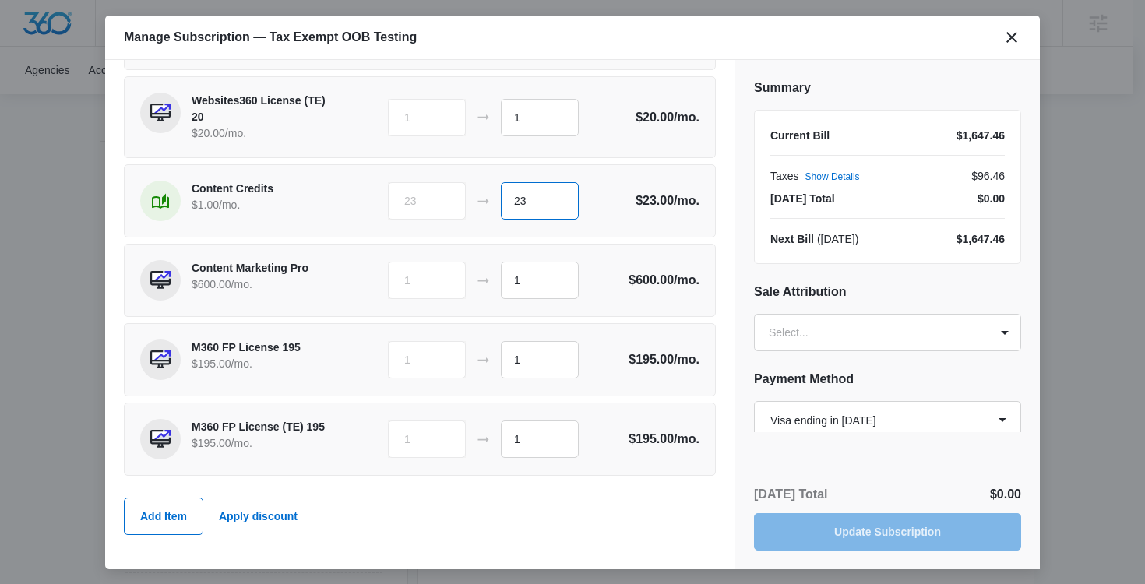
click at [523, 183] on input "23" at bounding box center [540, 200] width 78 height 37
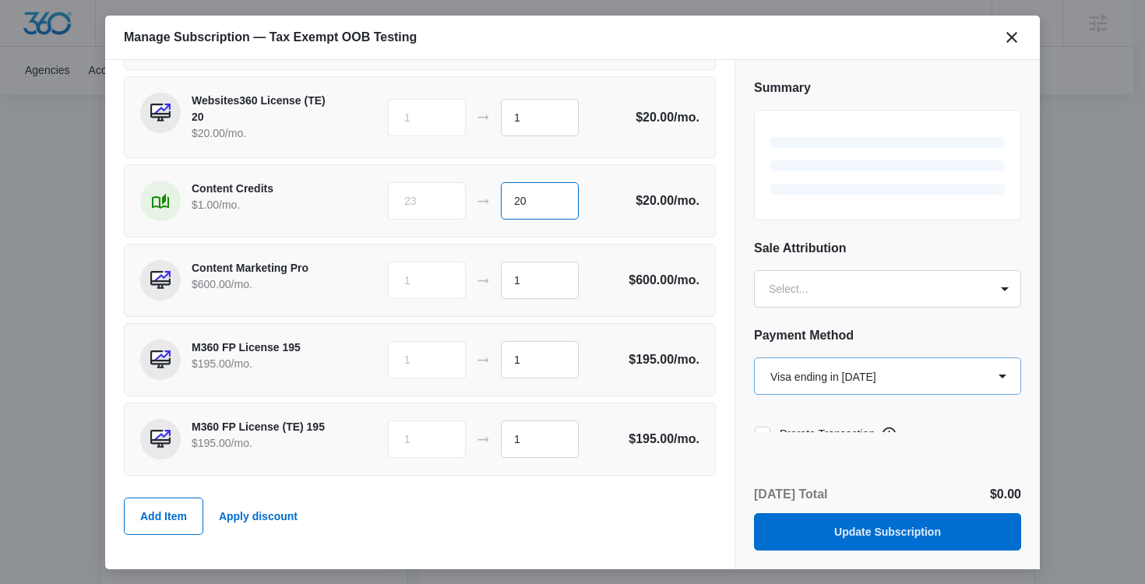
scroll to position [19, 0]
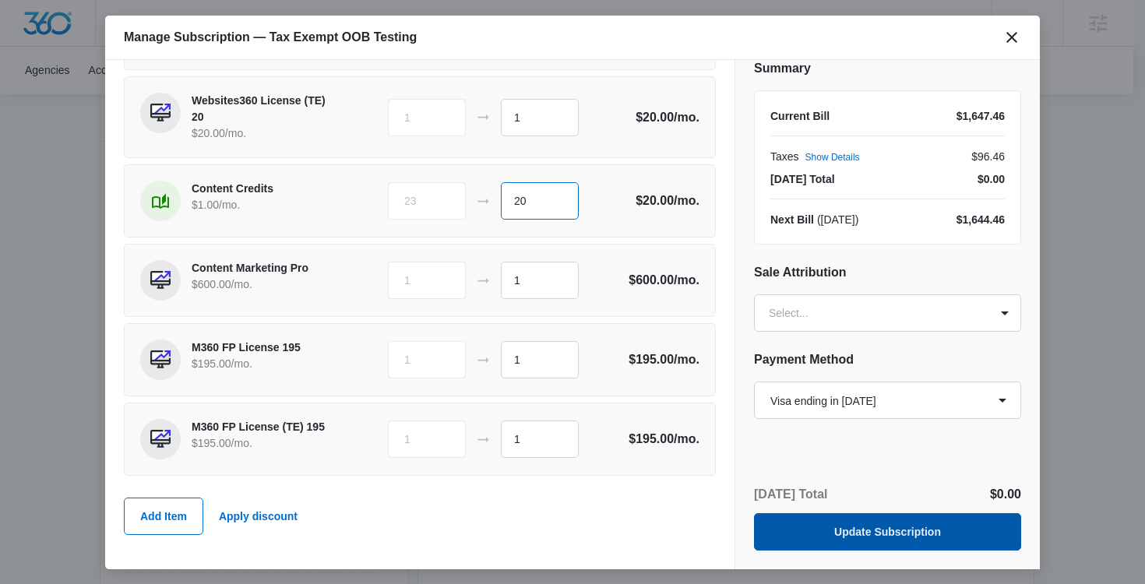
type input "20"
click at [844, 523] on button "Update Subscription" at bounding box center [887, 531] width 267 height 37
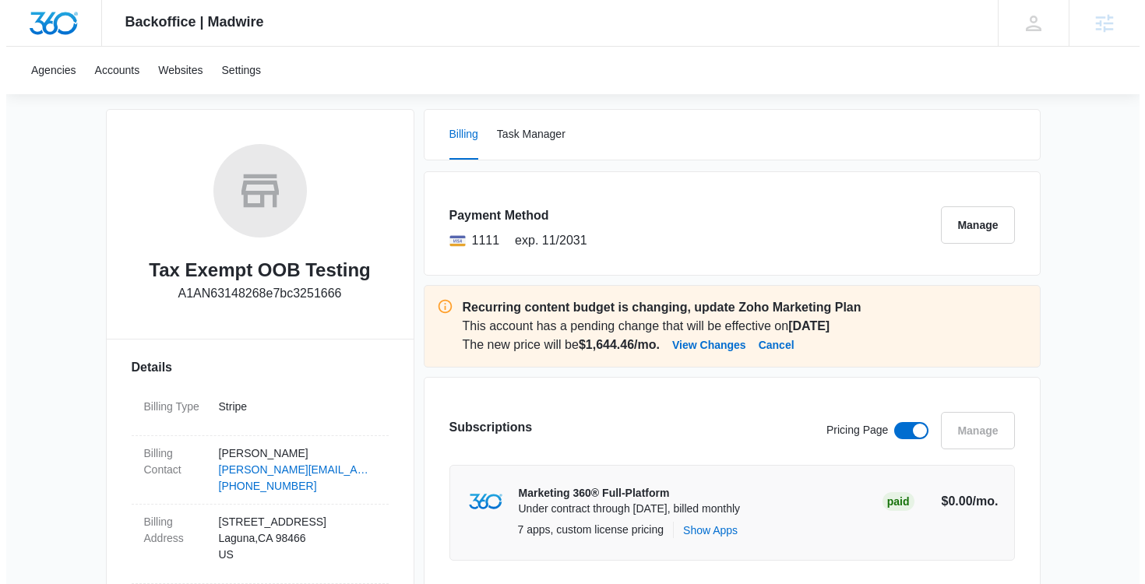
scroll to position [319, 0]
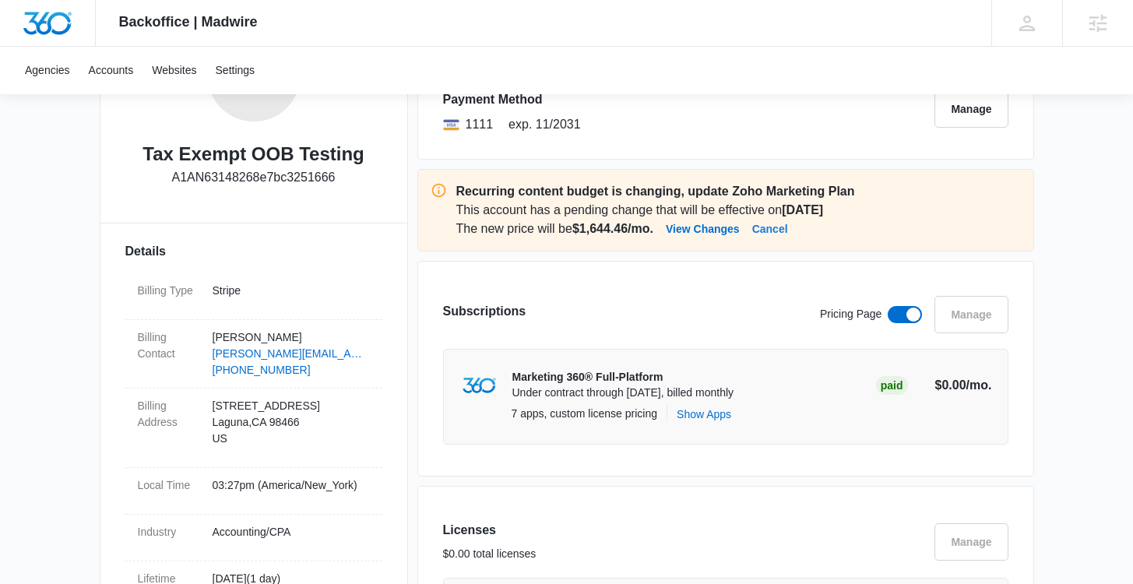
click at [788, 230] on button "Cancel" at bounding box center [770, 229] width 36 height 19
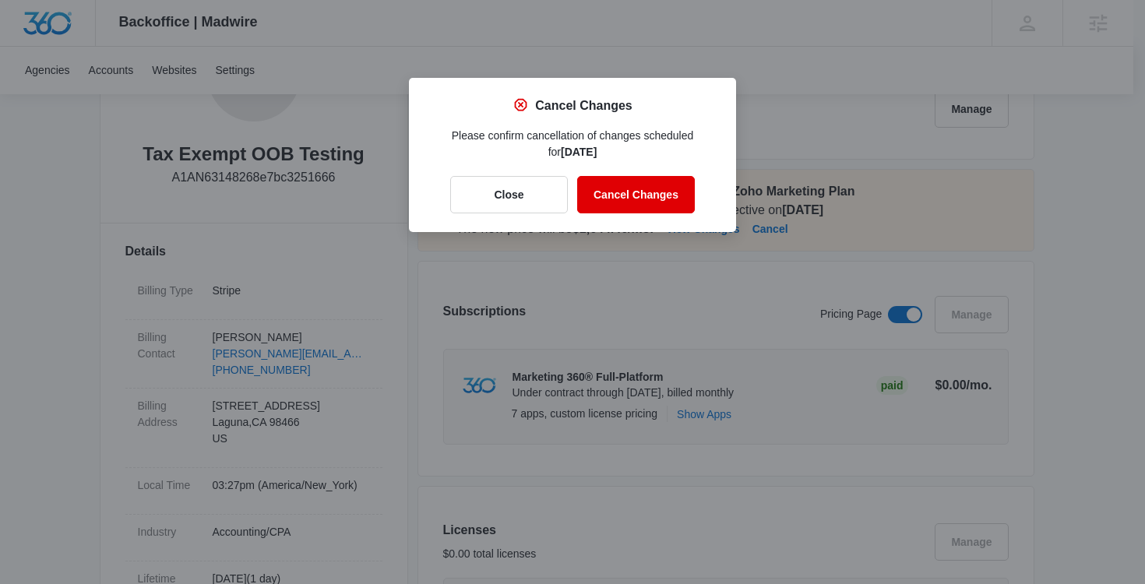
click at [677, 206] on button "Cancel Changes" at bounding box center [636, 194] width 118 height 37
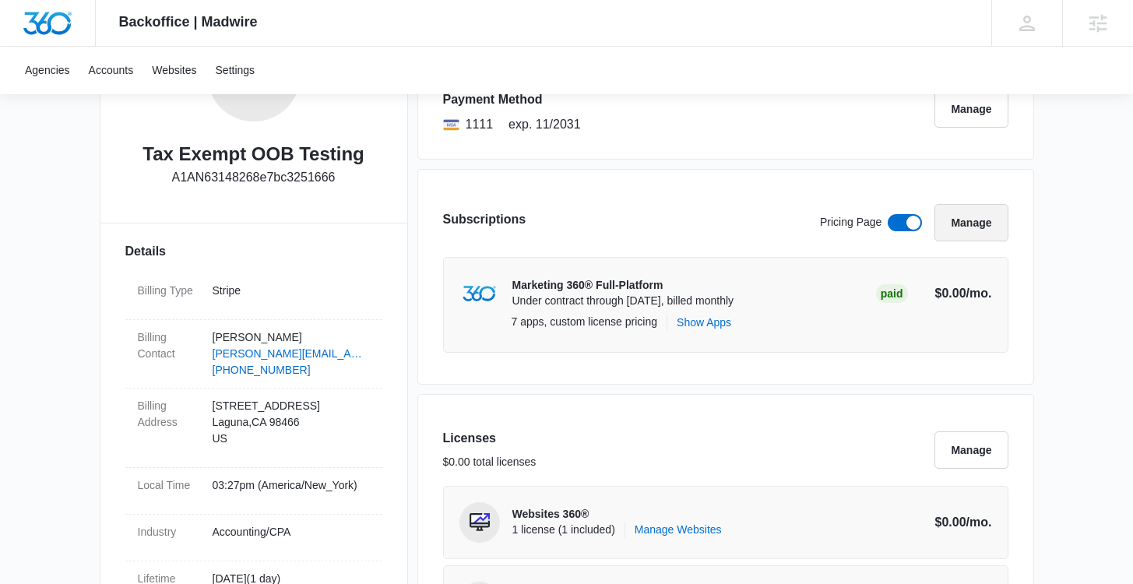
click at [955, 220] on button "Manage" at bounding box center [971, 222] width 73 height 37
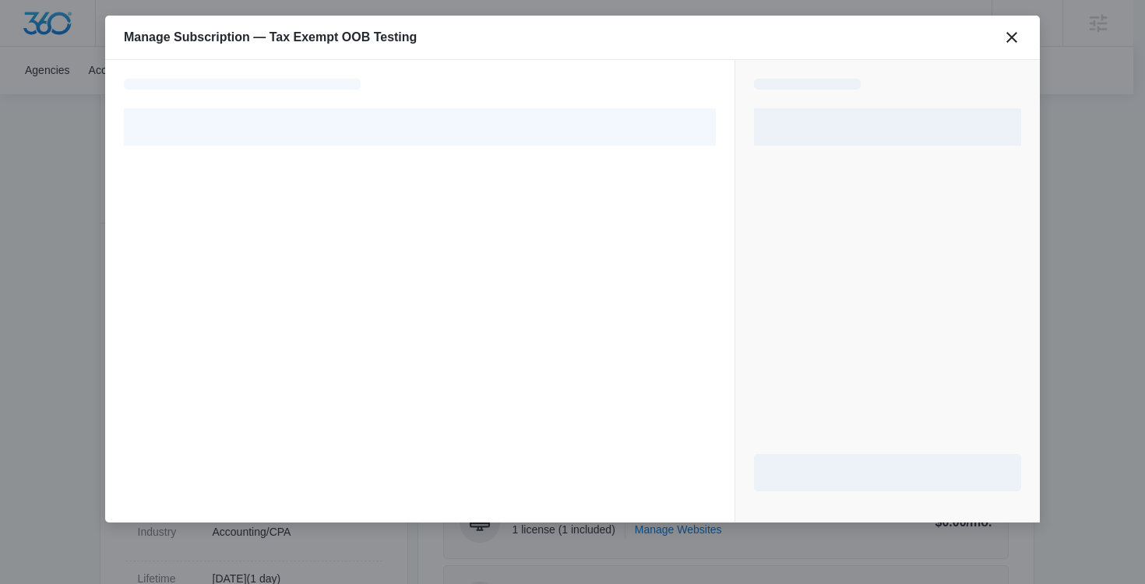
select select "pm_1RREmVA4n8RTgNjUKzio8Pm3"
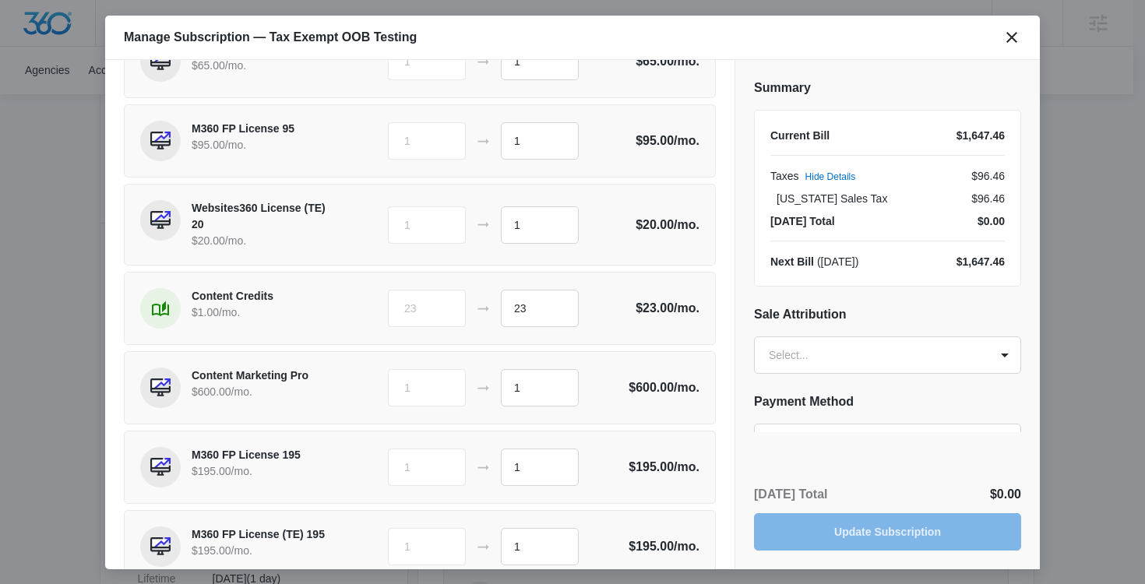
scroll to position [497, 0]
click at [506, 314] on input "23" at bounding box center [540, 307] width 78 height 37
click at [515, 313] on input "23" at bounding box center [540, 307] width 78 height 37
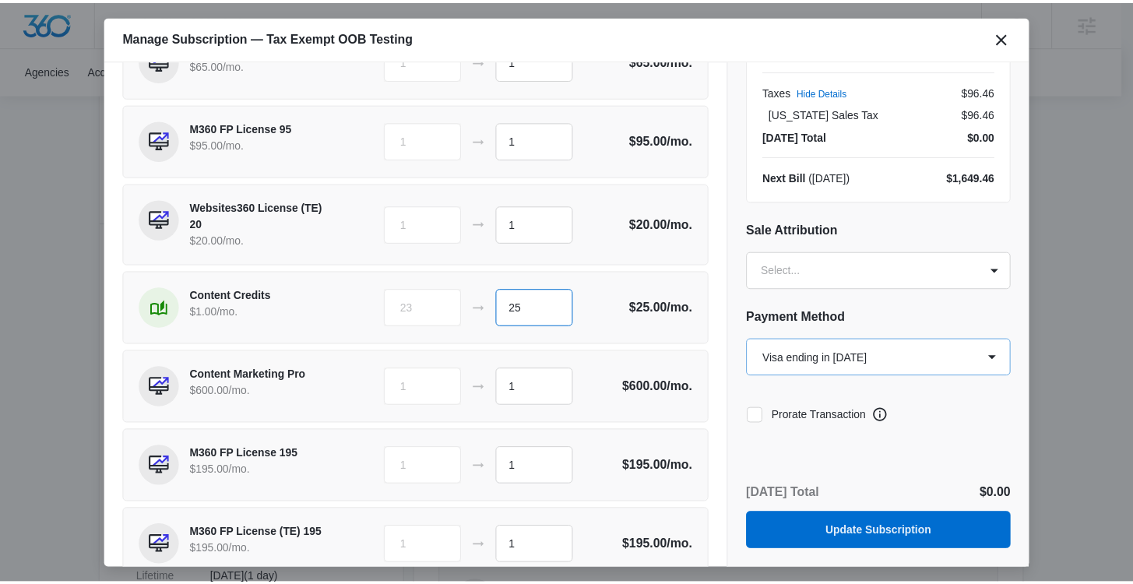
scroll to position [86, 0]
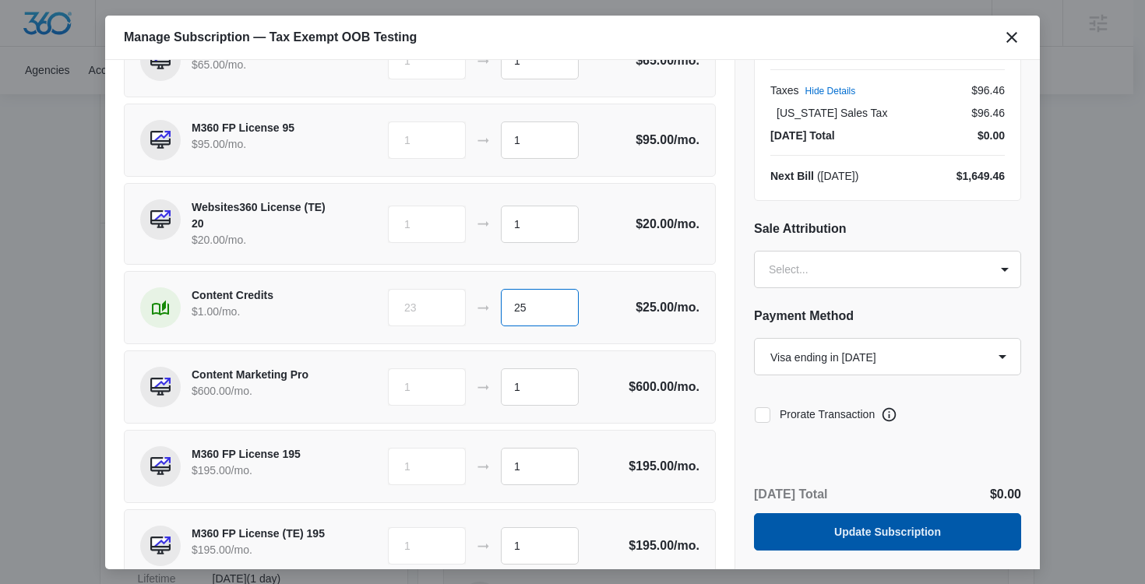
type input "25"
click at [874, 518] on button "Update Subscription" at bounding box center [887, 531] width 267 height 37
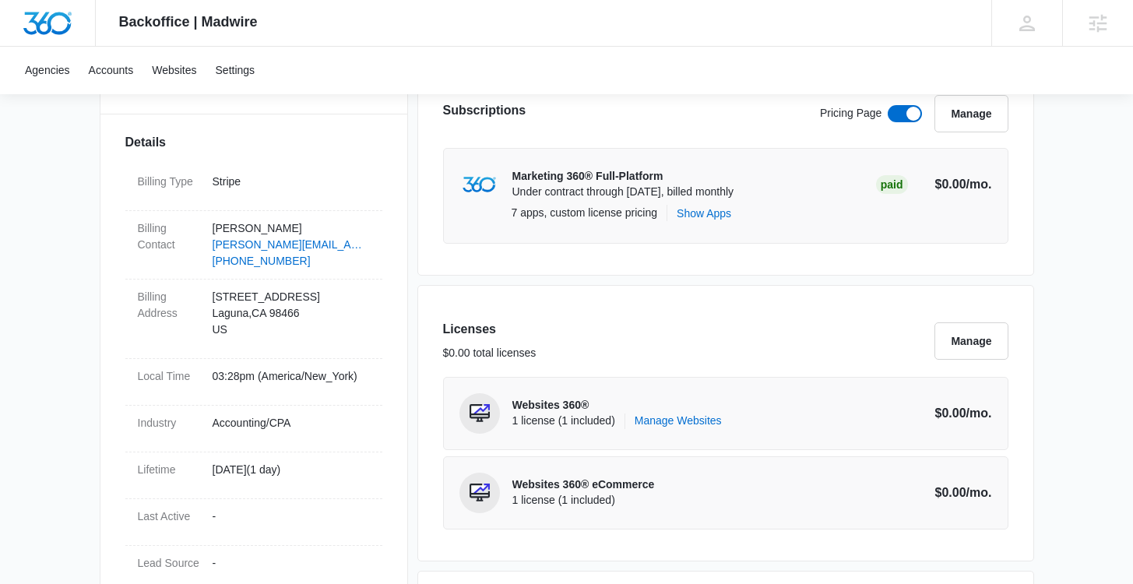
scroll to position [484, 0]
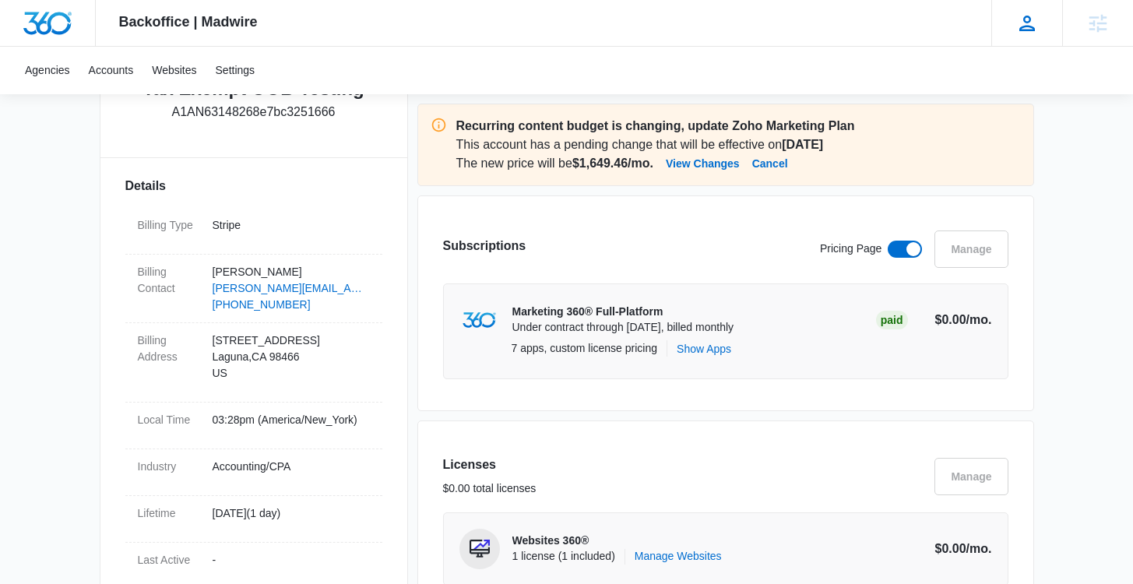
scroll to position [74, 0]
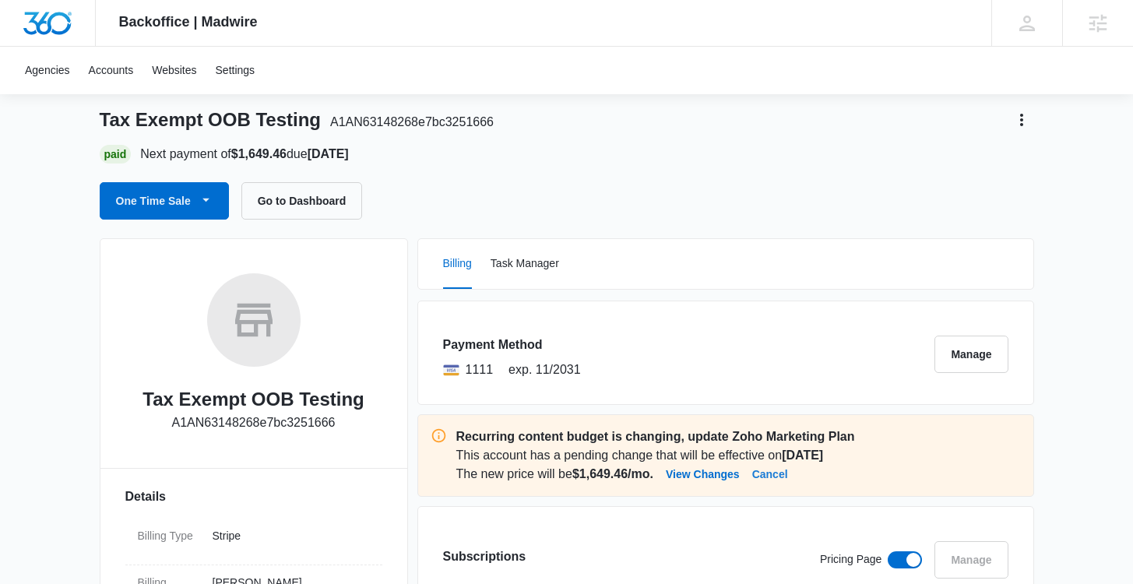
click at [788, 474] on button "Cancel" at bounding box center [770, 474] width 36 height 19
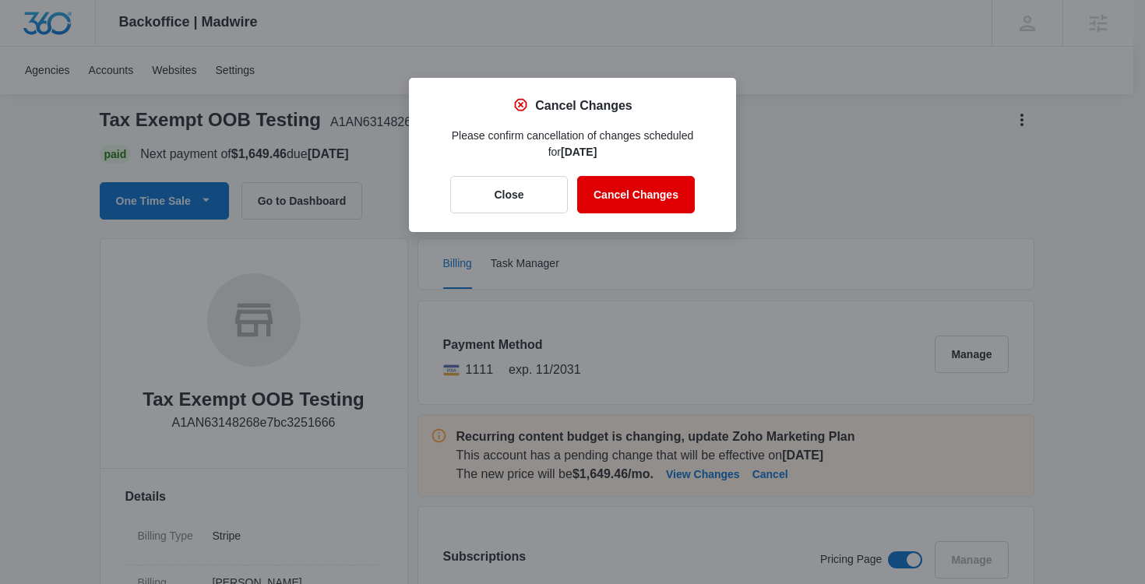
click at [650, 204] on button "Cancel Changes" at bounding box center [636, 194] width 118 height 37
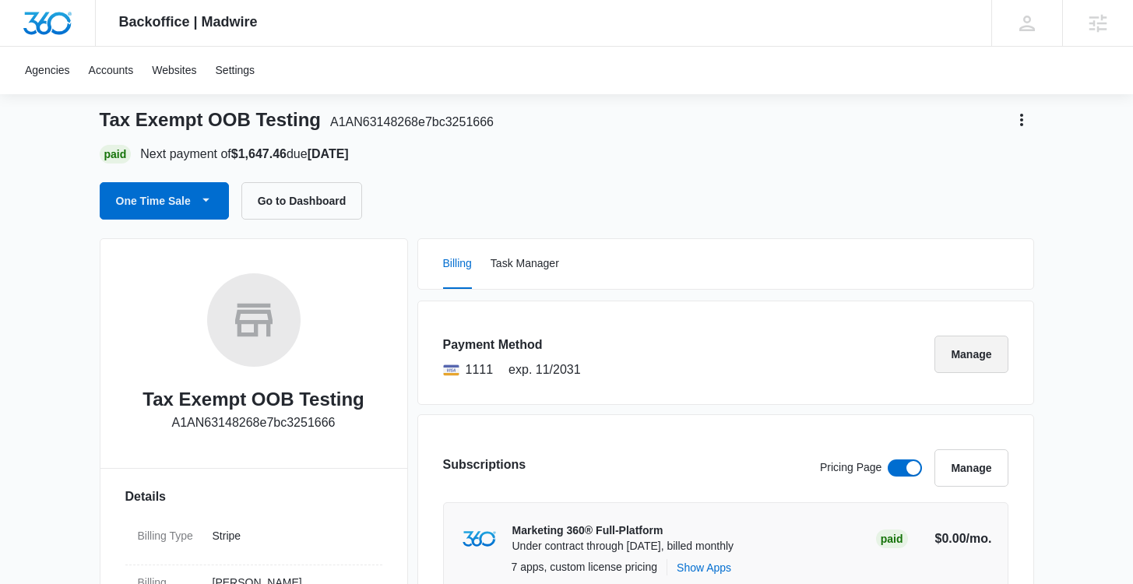
click at [980, 347] on button "Manage" at bounding box center [971, 354] width 73 height 37
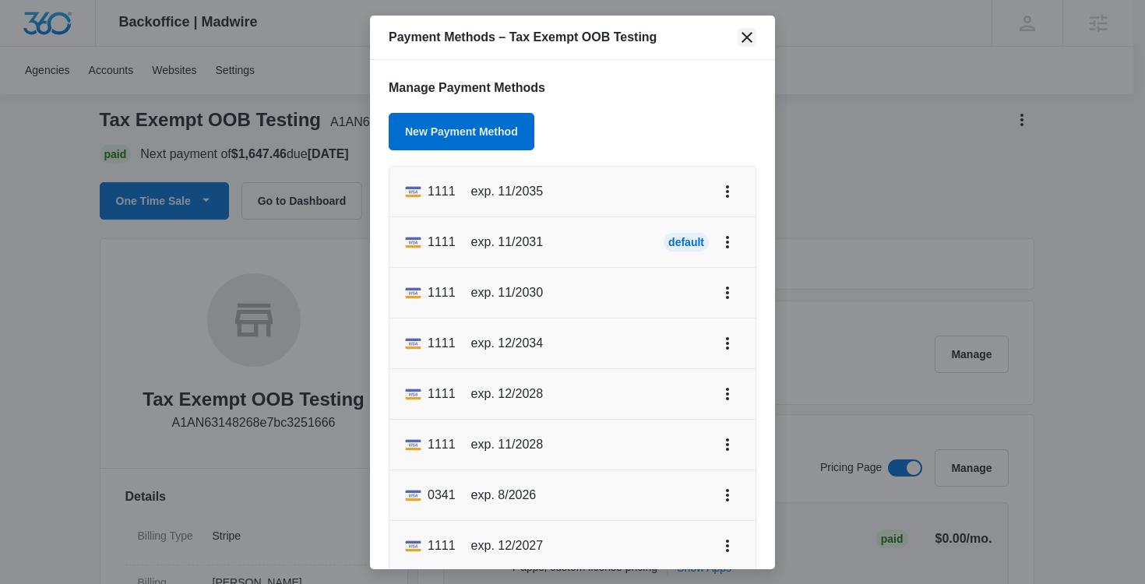
click at [752, 31] on icon "close" at bounding box center [747, 37] width 19 height 19
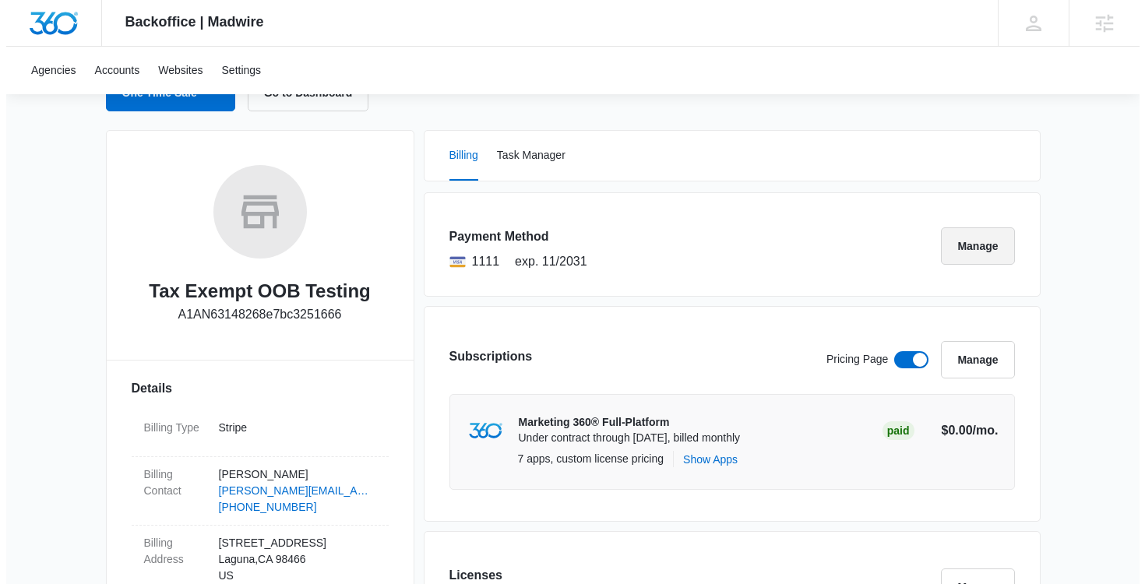
scroll to position [183, 0]
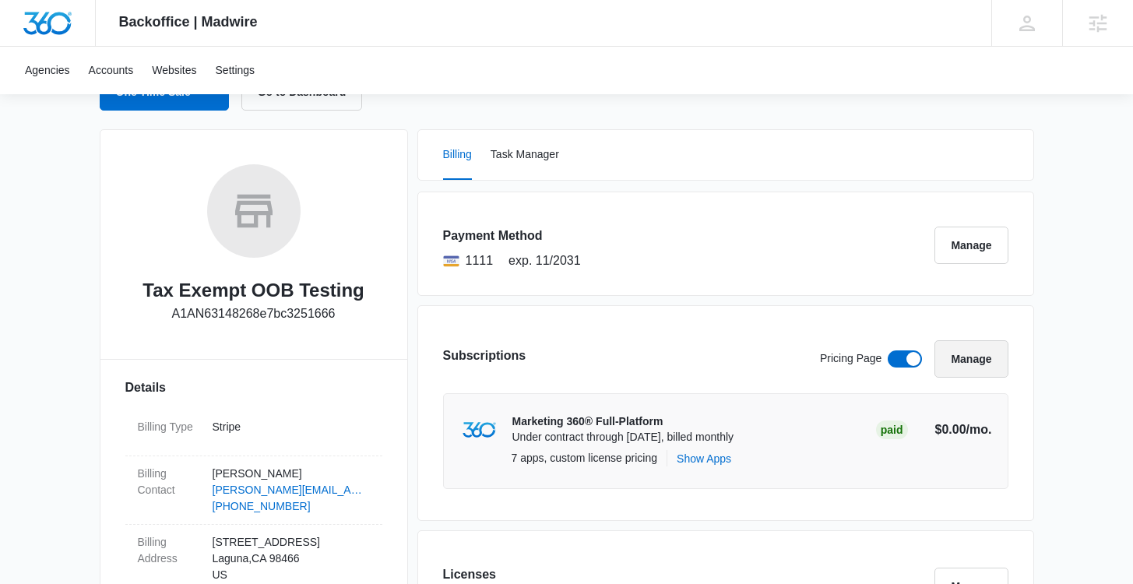
click at [973, 366] on button "Manage" at bounding box center [971, 358] width 73 height 37
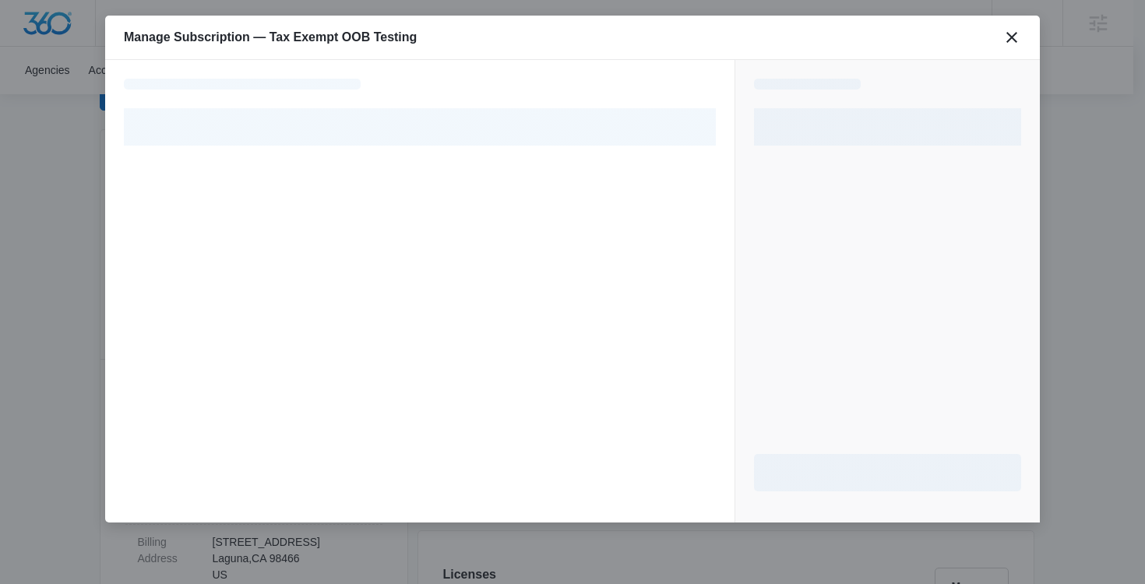
select select "pm_1RREmVA4n8RTgNjUKzio8Pm3"
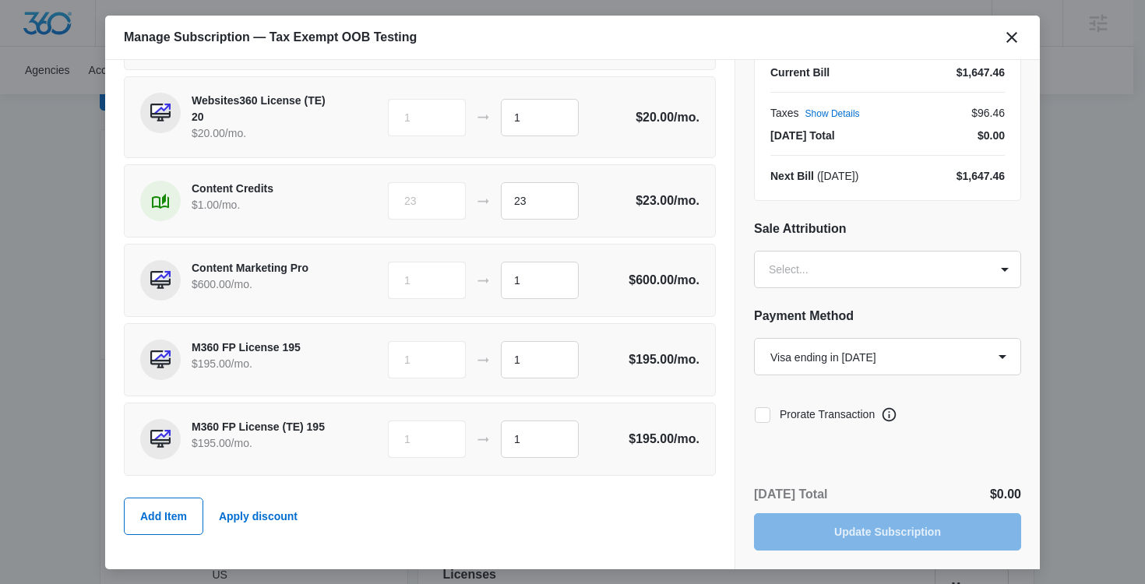
scroll to position [621, 0]
click at [516, 193] on input "23" at bounding box center [540, 200] width 78 height 37
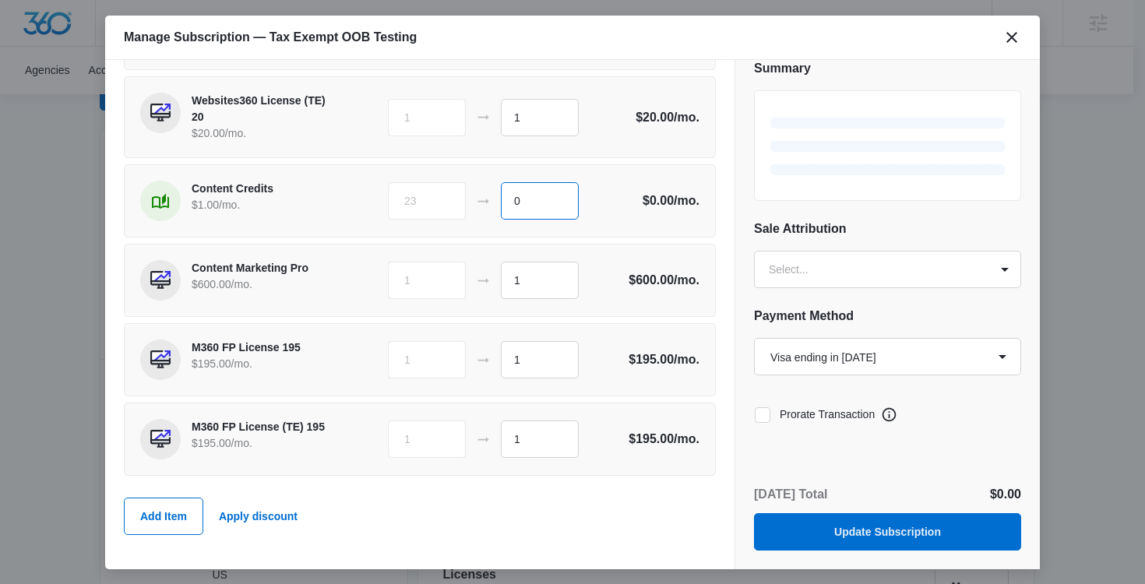
scroll to position [19, 0]
type input "0"
click at [590, 209] on div "23 0" at bounding box center [507, 200] width 238 height 37
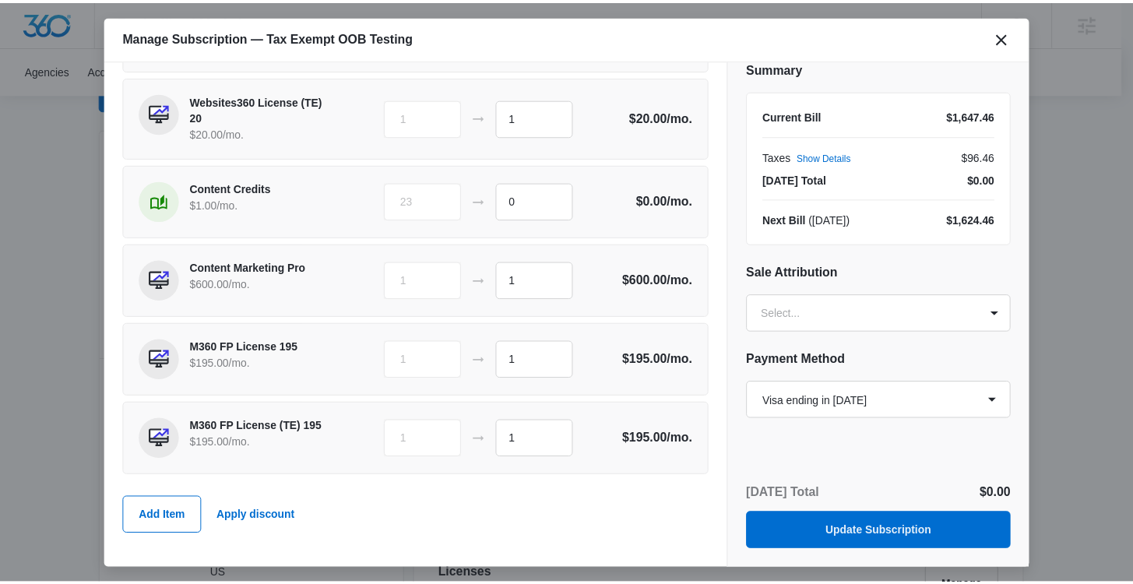
scroll to position [63, 0]
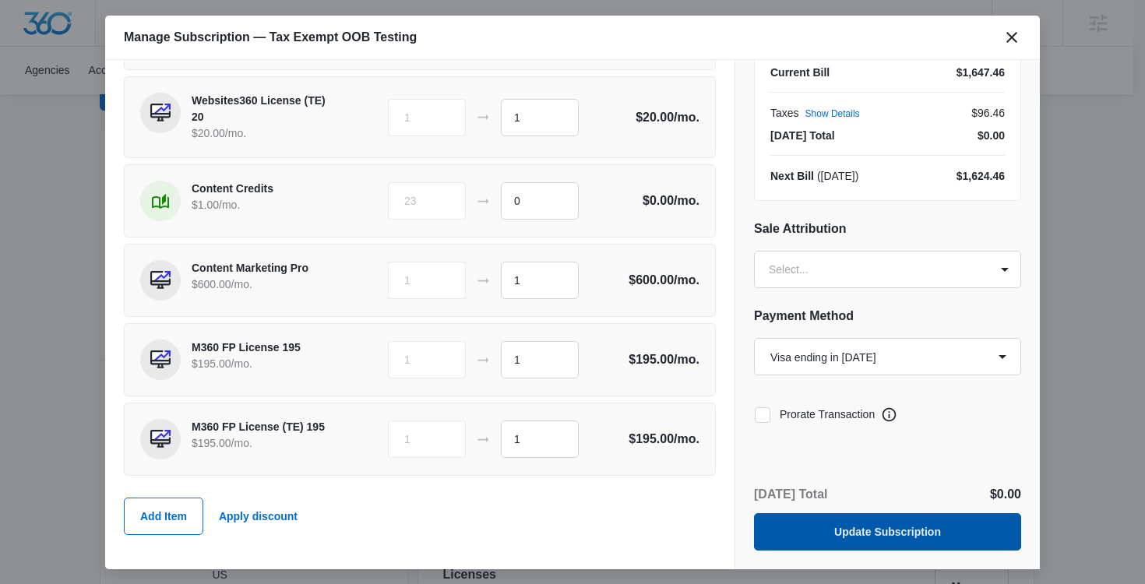
click at [819, 534] on button "Update Subscription" at bounding box center [887, 531] width 267 height 37
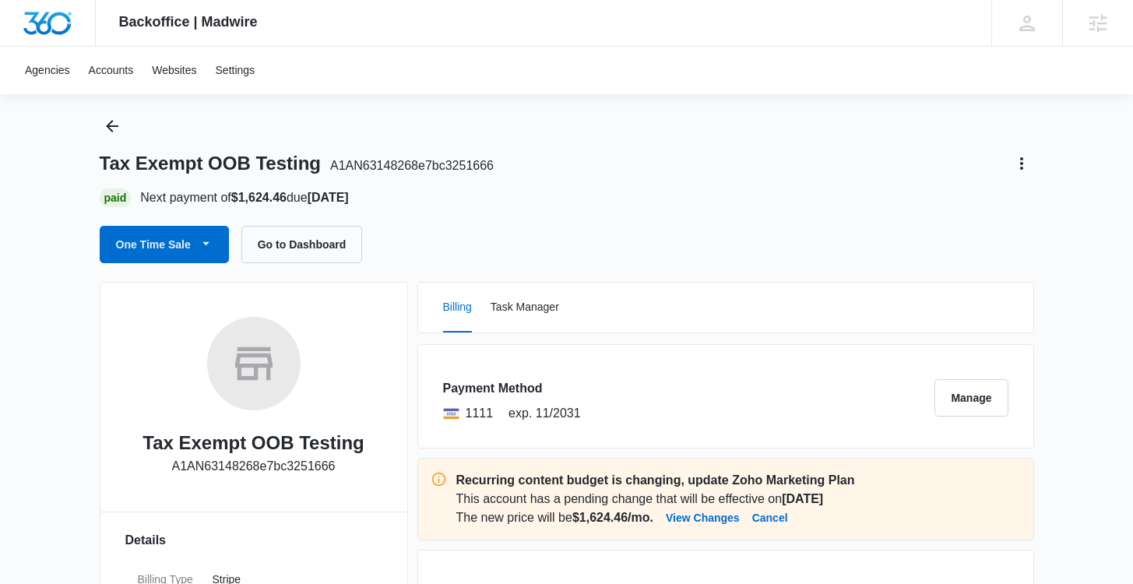
scroll to position [32, 0]
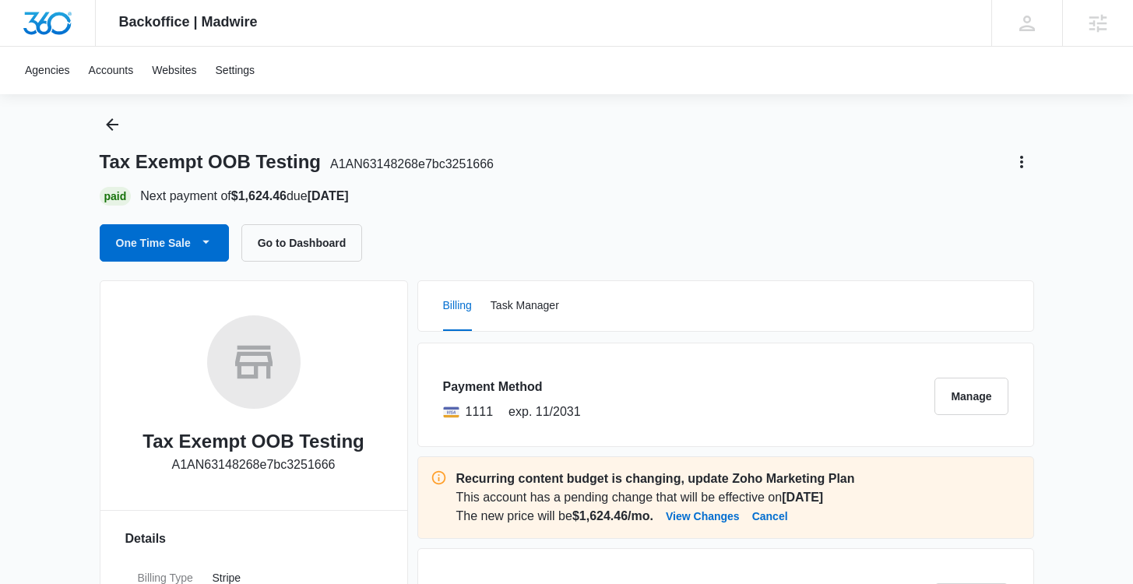
click at [803, 346] on div "Payment Method 1111 exp. 11/2031 Manage" at bounding box center [726, 395] width 617 height 104
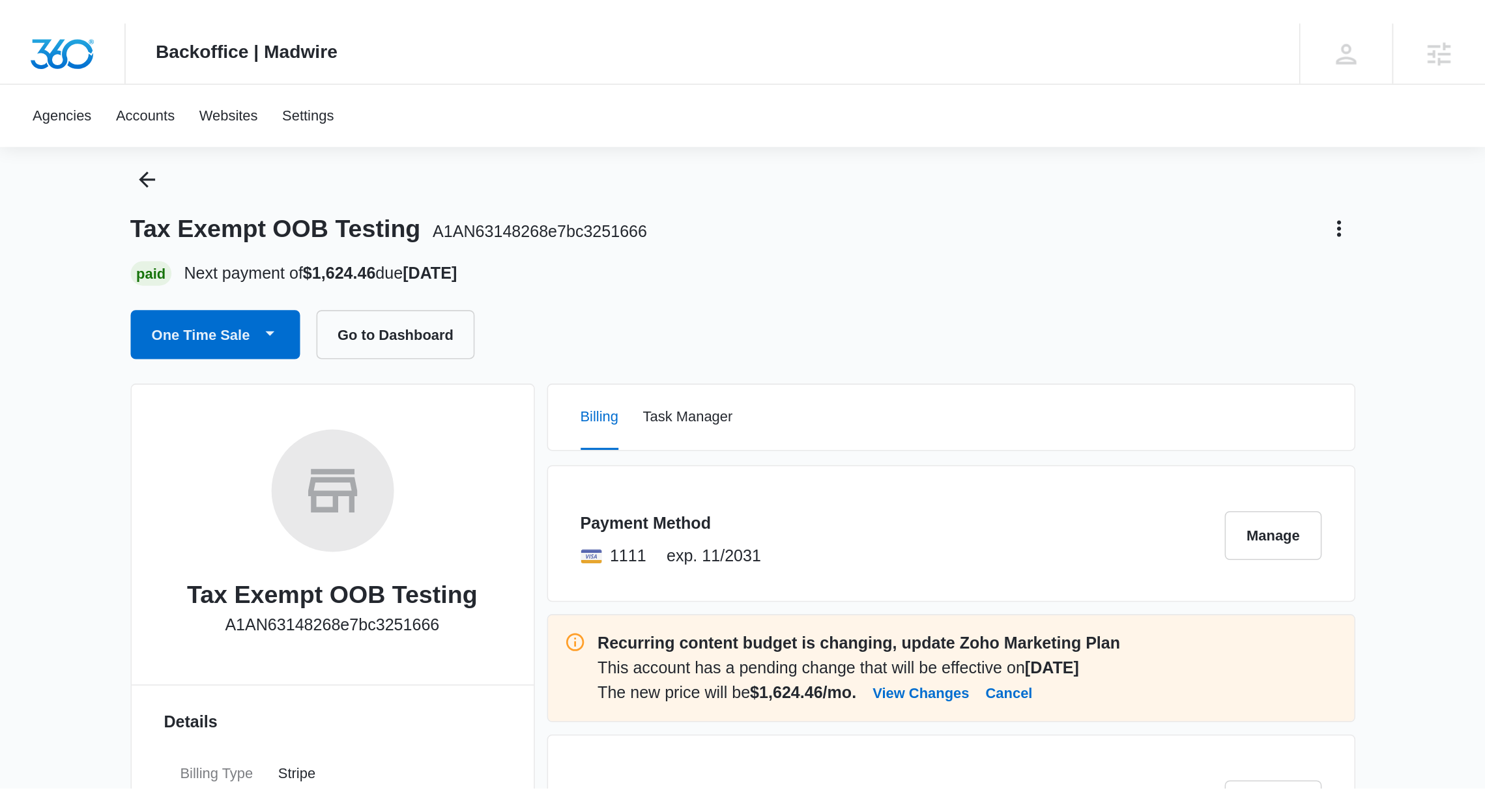
scroll to position [86, 0]
